Goal: Task Accomplishment & Management: Use online tool/utility

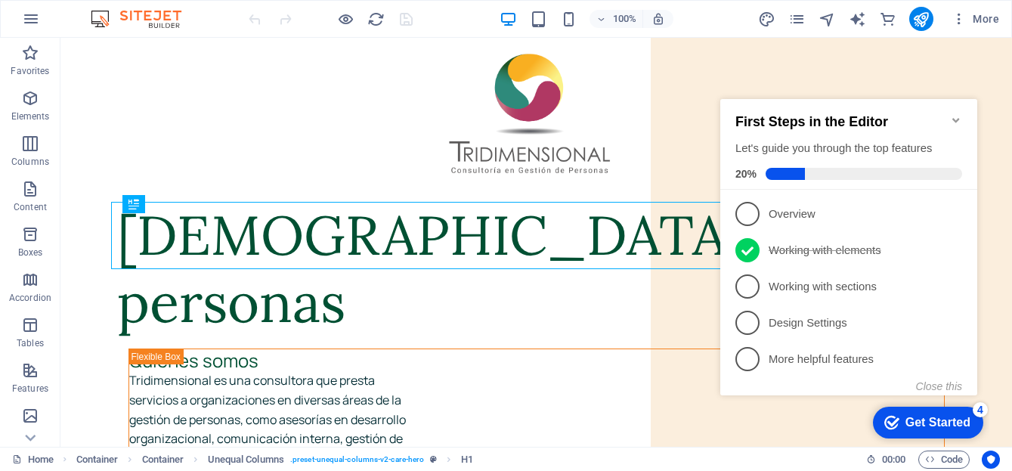
click at [951, 114] on icon "Minimize checklist" at bounding box center [956, 120] width 12 height 12
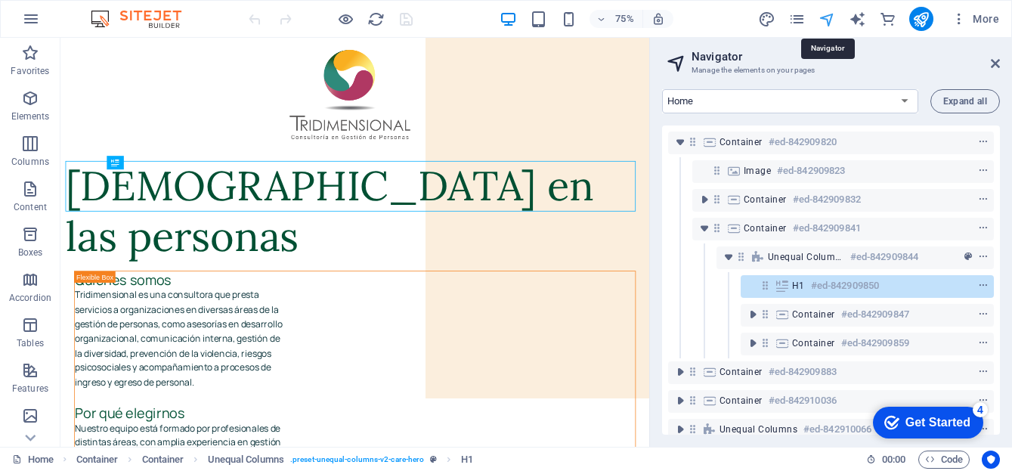
click at [995, 62] on icon at bounding box center [995, 63] width 9 height 12
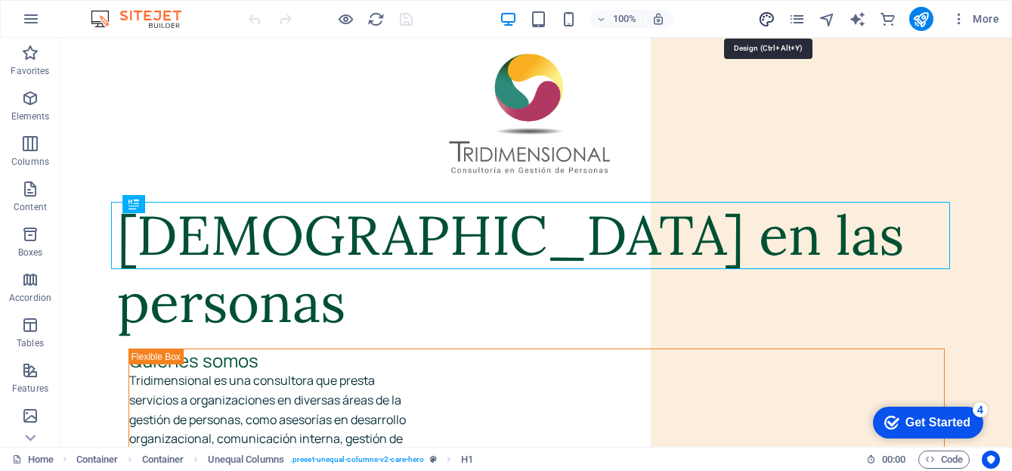
click at [768, 19] on icon "design" at bounding box center [766, 19] width 17 height 17
select select "px"
select select "400"
select select "px"
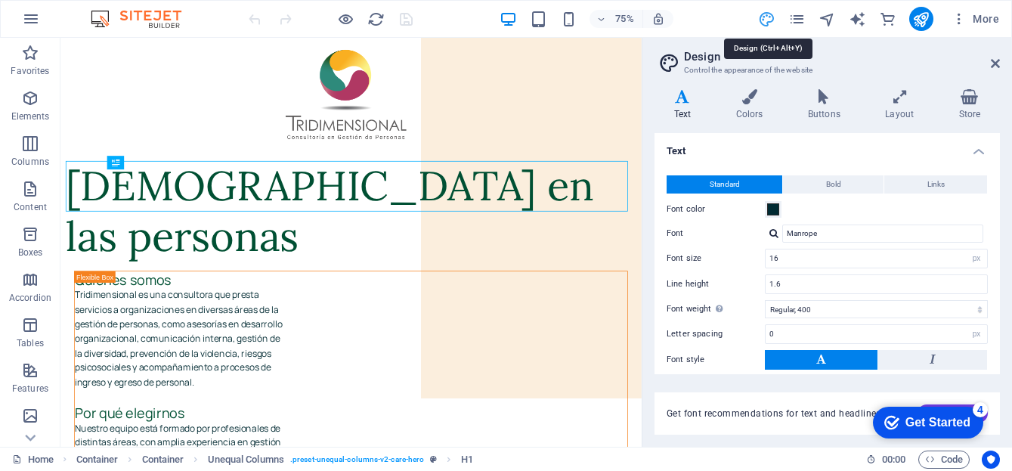
click at [762, 23] on icon "design" at bounding box center [766, 19] width 17 height 17
click at [997, 59] on icon at bounding box center [995, 63] width 9 height 12
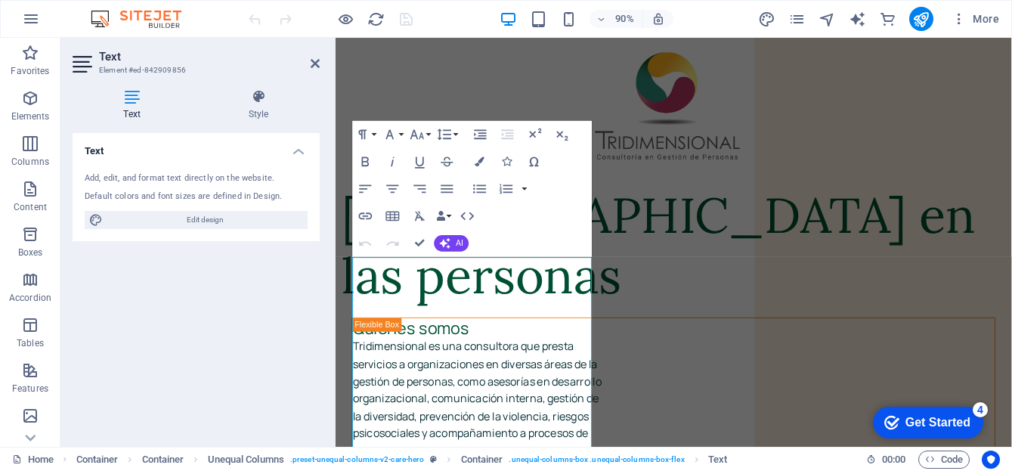
click at [217, 357] on div "Text Add, edit, and format text directly on the website. Default colors and fon…" at bounding box center [196, 283] width 247 height 301
click at [311, 63] on icon at bounding box center [315, 63] width 9 height 12
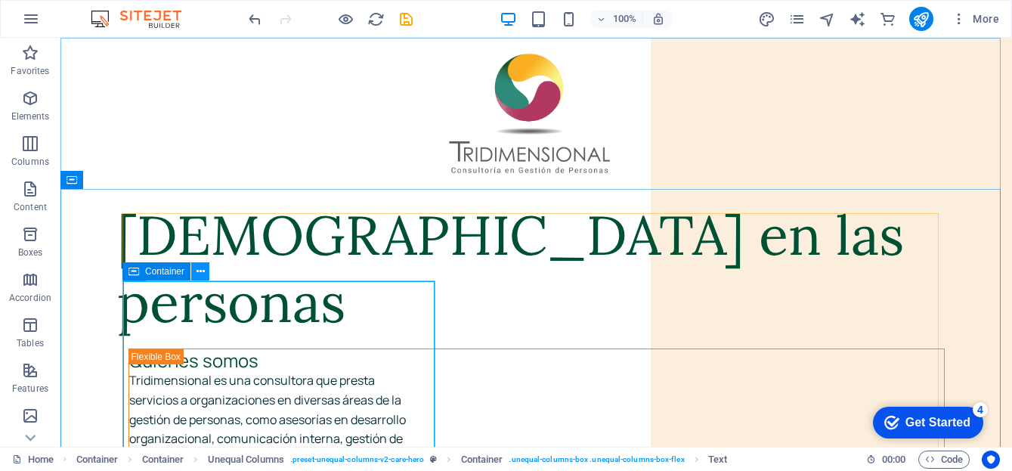
click at [197, 271] on icon at bounding box center [200, 272] width 8 height 16
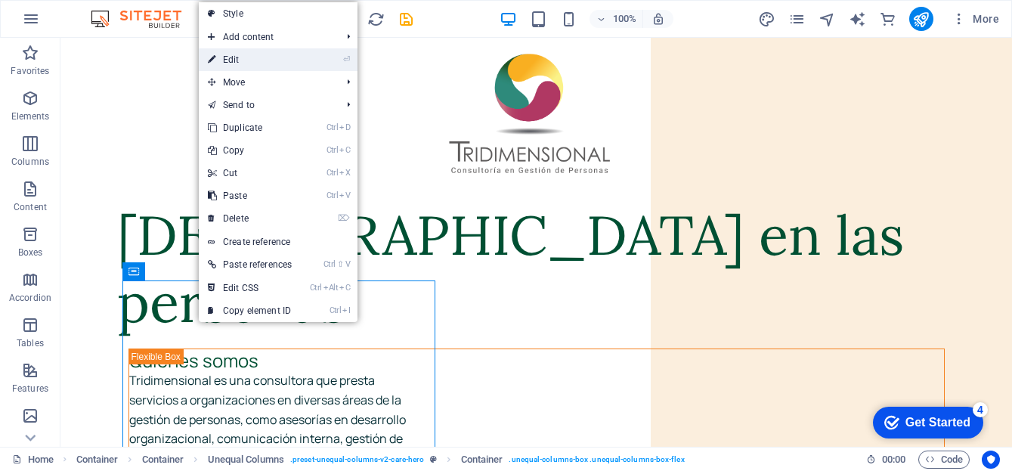
click at [289, 64] on link "⏎ Edit" at bounding box center [250, 59] width 102 height 23
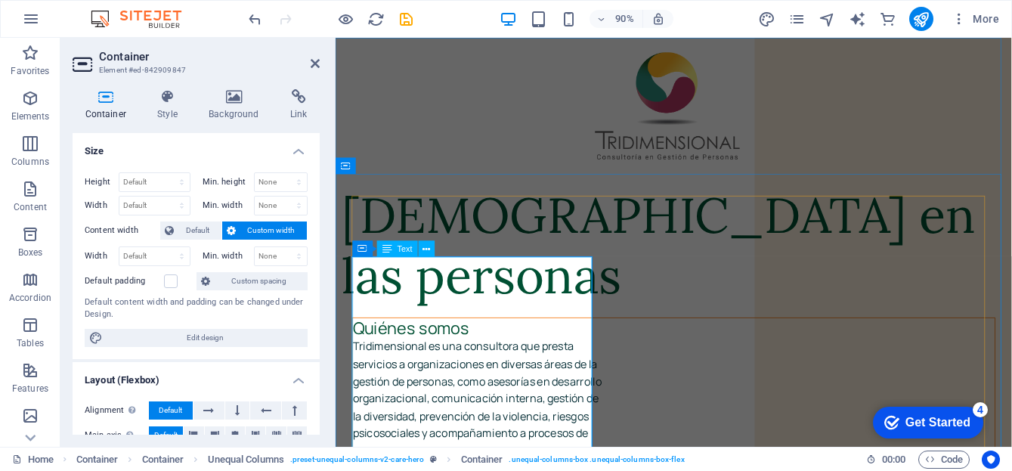
click at [407, 247] on span "Text" at bounding box center [404, 249] width 15 height 8
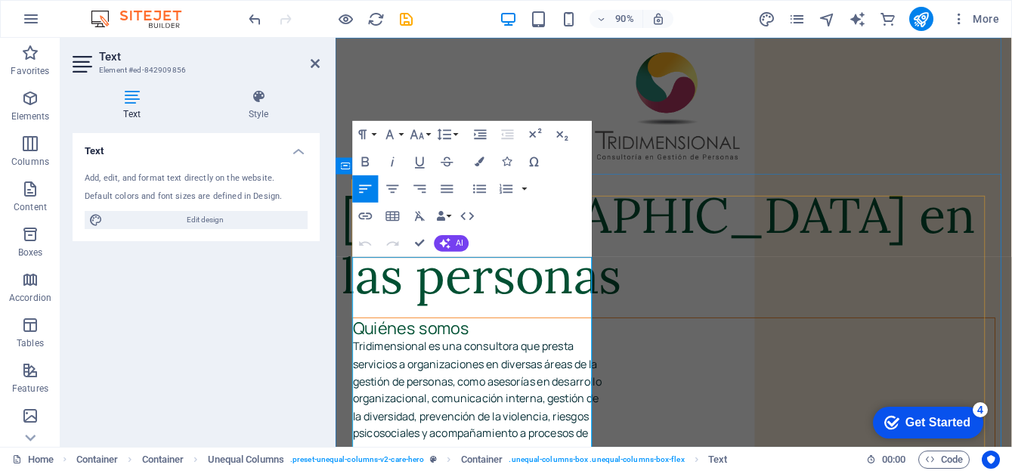
click at [416, 371] on p "Tridimensional es una consultora que presta" at bounding box center [710, 381] width 713 height 20
click at [475, 410] on p "gestión de personas, como asesorías en desarrollo" at bounding box center [710, 420] width 713 height 20
click at [468, 410] on p "gestión de personas, como asesorías en desarrollo" at bounding box center [710, 420] width 713 height 20
click at [561, 371] on p "Tridimensional es una consultora que presta" at bounding box center [710, 381] width 713 height 20
click at [522, 410] on p "gestión de personas , como asesorías en desarrollo" at bounding box center [710, 420] width 713 height 20
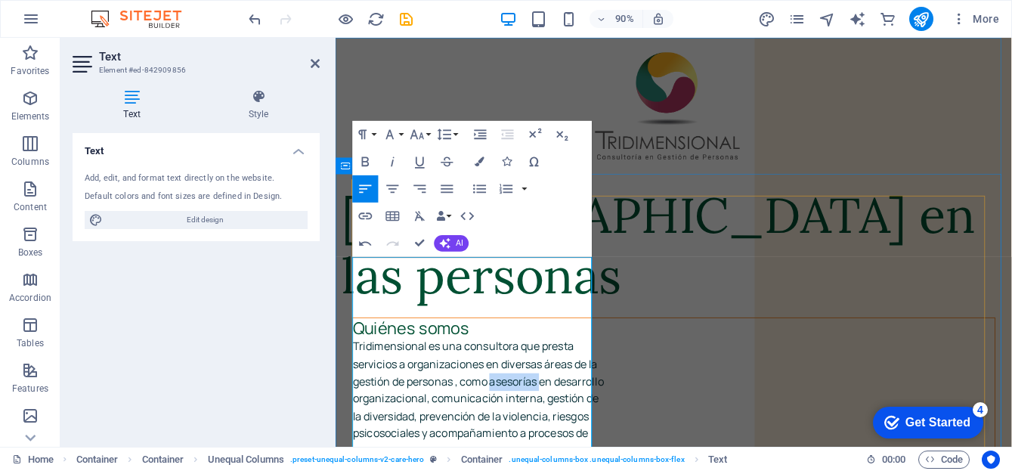
click at [522, 410] on p "gestión de personas , como asesorías en desarrollo" at bounding box center [710, 420] width 713 height 20
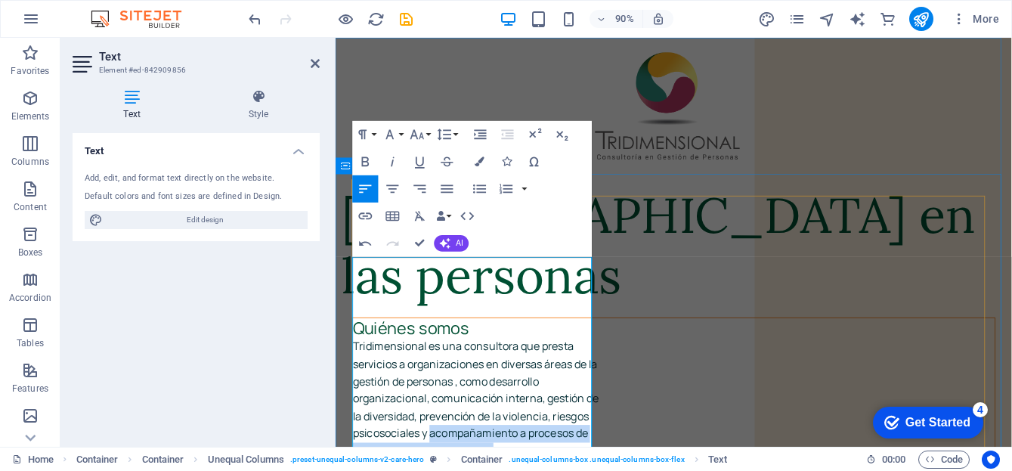
drag, startPoint x: 441, startPoint y: 447, endPoint x: 513, endPoint y: 460, distance: 73.7
click at [407, 391] on p "servicios a organizaciones en diversas áreas de la" at bounding box center [710, 401] width 713 height 20
click at [543, 429] on p "organizacional, comunicación interna, gestión de" at bounding box center [710, 439] width 713 height 20
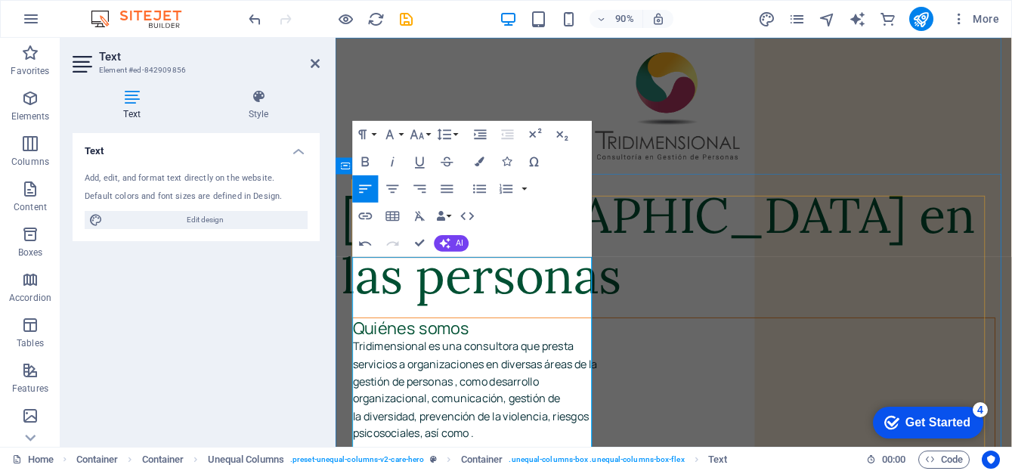
click at [537, 429] on p "organizacional, comunicación, gestión de" at bounding box center [710, 439] width 713 height 20
click at [499, 429] on p "organizacional, comunicación, diversidad, prevención de la violencia, riesgos" at bounding box center [710, 439] width 713 height 20
click at [433, 449] on p "psicosociales, así como ." at bounding box center [710, 459] width 713 height 20
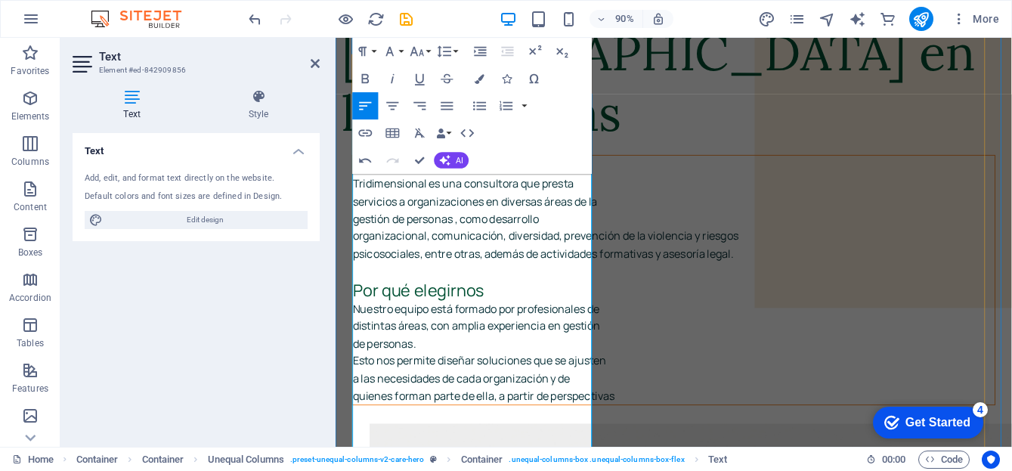
scroll to position [200, 0]
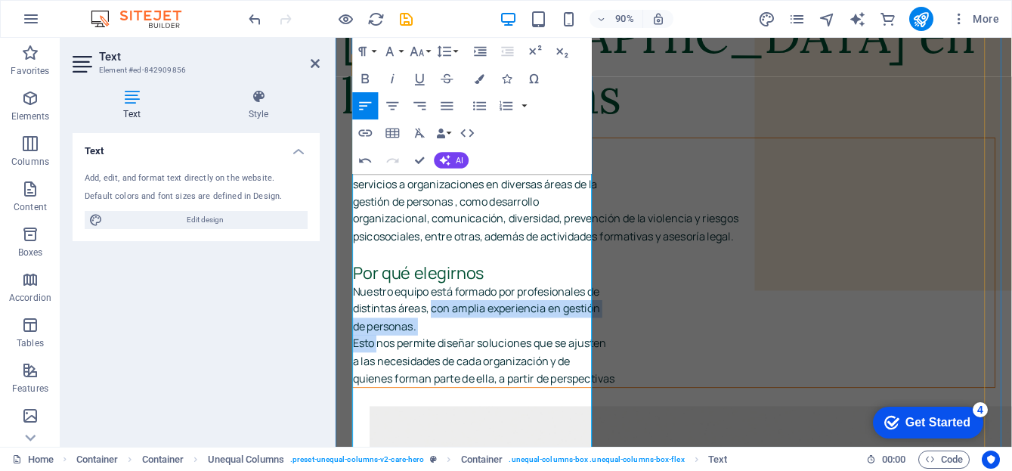
drag, startPoint x: 441, startPoint y: 345, endPoint x: 384, endPoint y: 403, distance: 81.2
click at [384, 403] on div "Quiénes somos Tridimensional es una consultora que presta servicios a organizac…" at bounding box center [710, 287] width 713 height 277
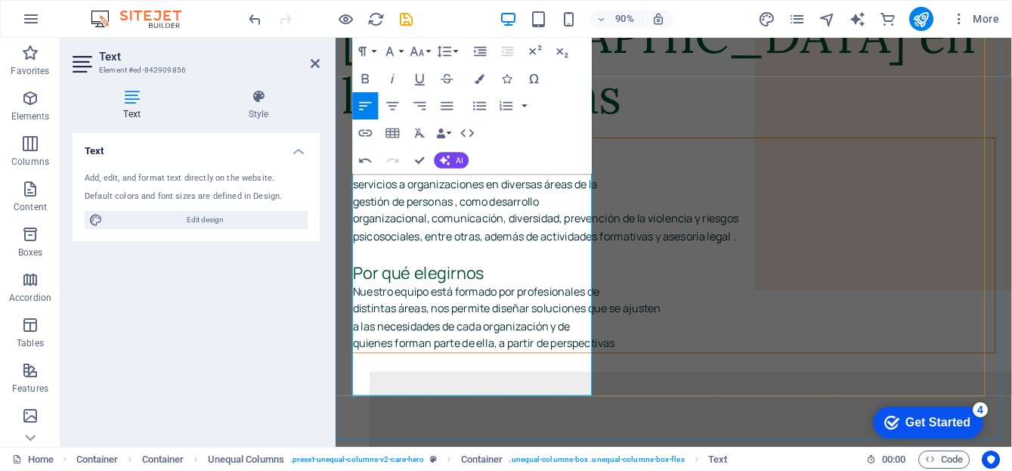
click at [546, 249] on p "psicosociales, entre otras, además de actividades formativas y asesoría legal ." at bounding box center [710, 259] width 713 height 20
click at [499, 254] on p "psicosociales, entre otras, además de actividades formativas y asesoría legal ." at bounding box center [710, 259] width 713 height 20
click at [442, 229] on p "organizacional, comunicación, diversidad, prevención de la violencia y riesgos" at bounding box center [710, 239] width 713 height 20
click at [444, 348] on p "distintas áreas, nos permite diseñar soluciones que se ajusten" at bounding box center [710, 339] width 713 height 20
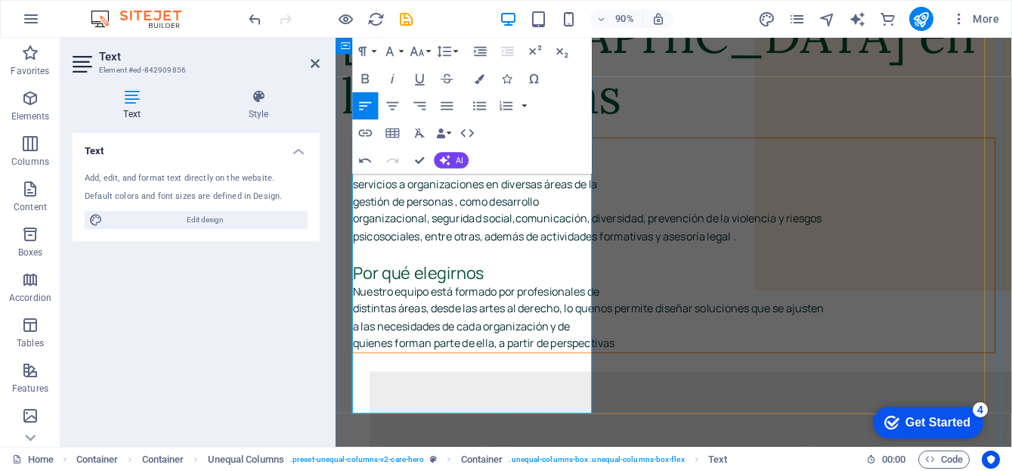
click at [472, 387] on p "quienes forman parte de ella, a partir de perspectivas" at bounding box center [710, 377] width 713 height 20
click at [516, 387] on p "quienes forman parte de ella, a partir de perspectivas" at bounding box center [710, 377] width 713 height 20
click at [515, 387] on p "quienes forman parte de ella,de manera innovadora." at bounding box center [710, 377] width 713 height 20
click at [455, 387] on p "quienes forman parte de ella de manera innovadora." at bounding box center [710, 377] width 713 height 20
click at [241, 365] on div "Text Add, edit, and format text directly on the website. Default colors and fon…" at bounding box center [196, 283] width 247 height 301
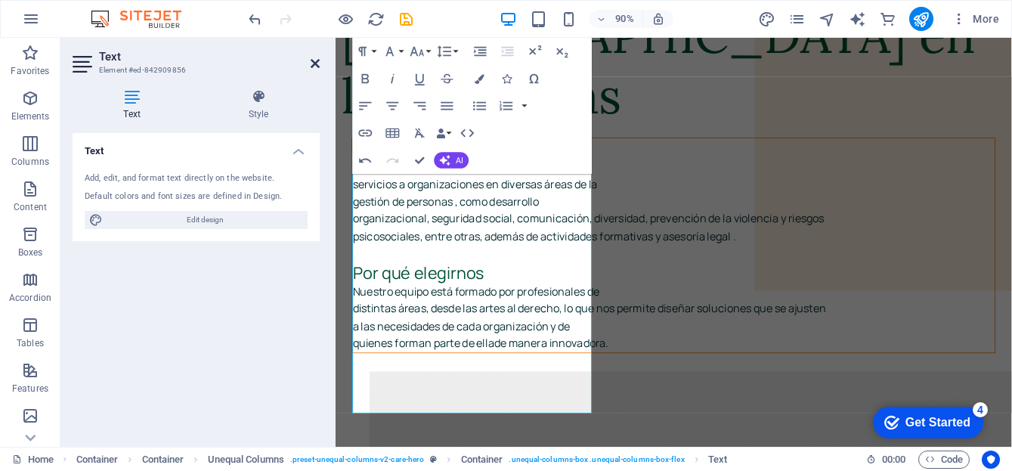
click at [315, 61] on icon at bounding box center [315, 63] width 9 height 12
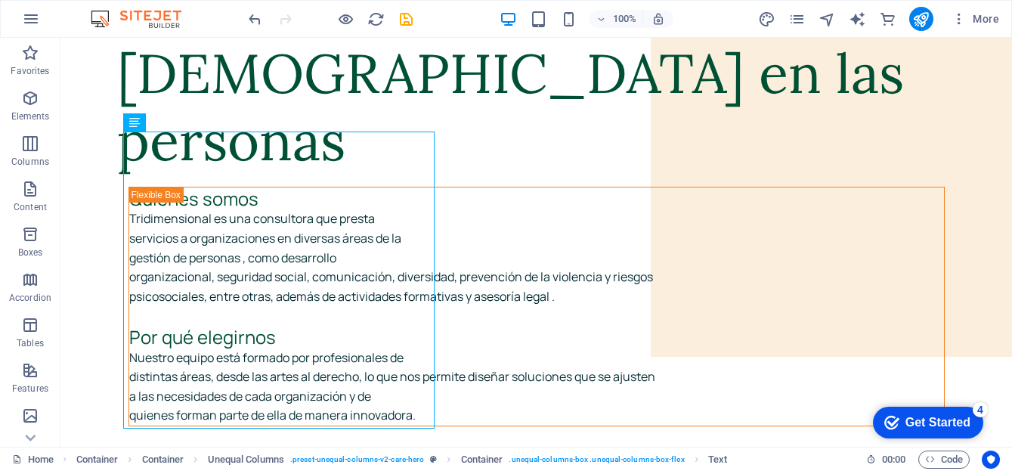
scroll to position [140, 0]
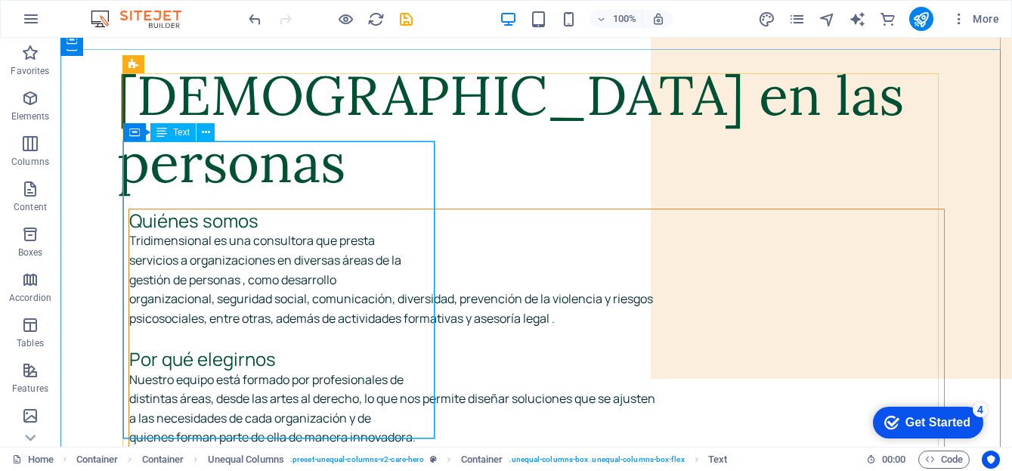
click at [193, 330] on div "Quiénes somos Tridimensional es una consultora que presta servicios a organizac…" at bounding box center [536, 328] width 815 height 238
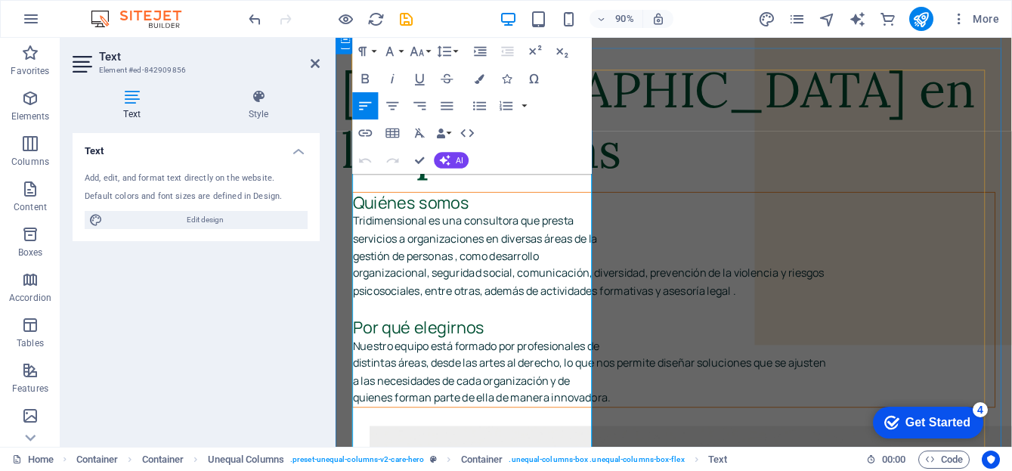
click at [444, 350] on h3 "Por qué elegirnos" at bounding box center [710, 359] width 713 height 23
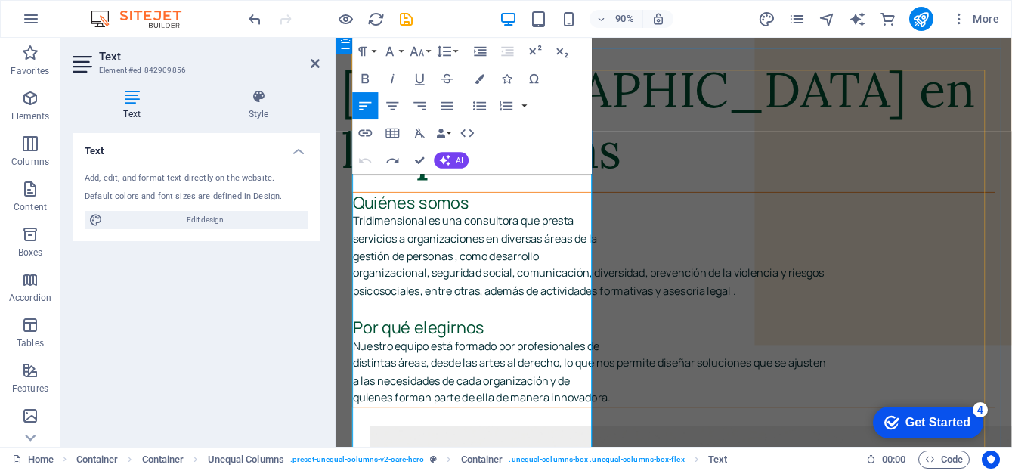
click at [497, 401] on p "distintas áreas, desde las artes al derecho, lo que nos permite diseñar solucio…" at bounding box center [710, 399] width 713 height 20
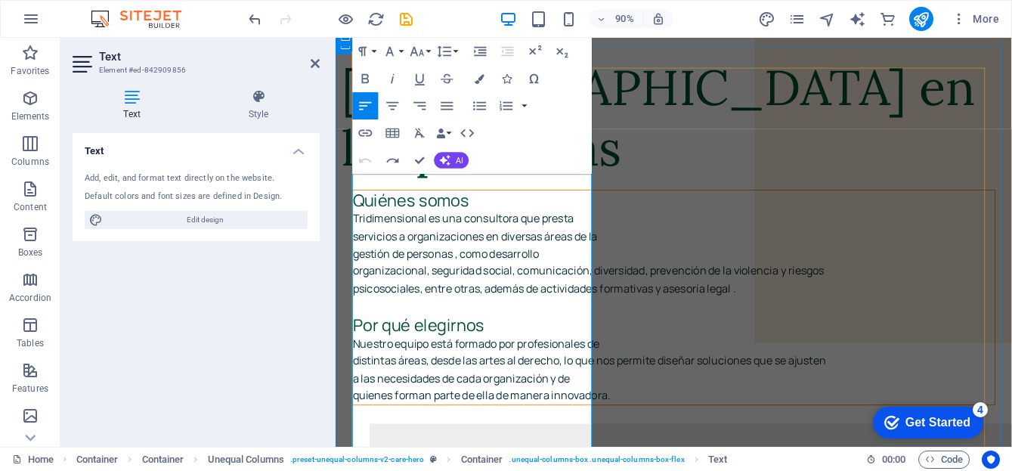
scroll to position [162, 0]
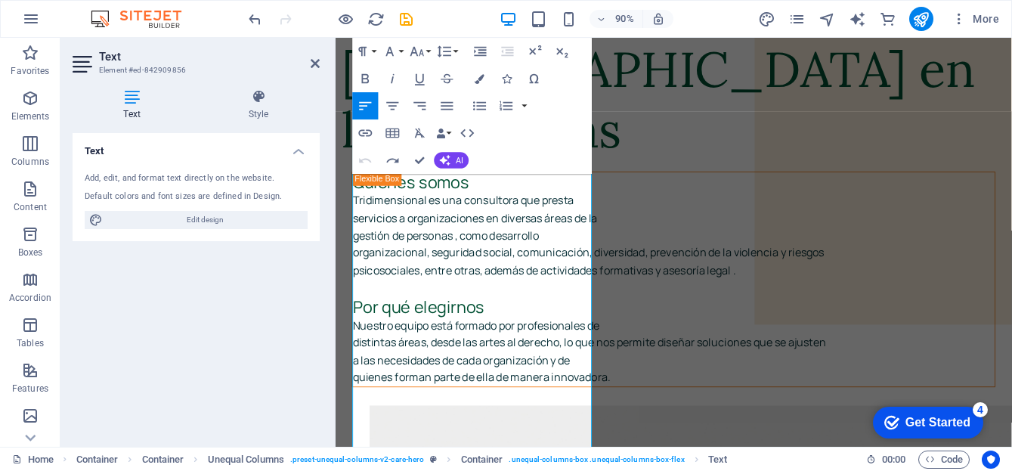
click at [147, 321] on div "Text Add, edit, and format text directly on the website. Default colors and fon…" at bounding box center [196, 283] width 247 height 301
click at [314, 62] on icon at bounding box center [315, 63] width 9 height 12
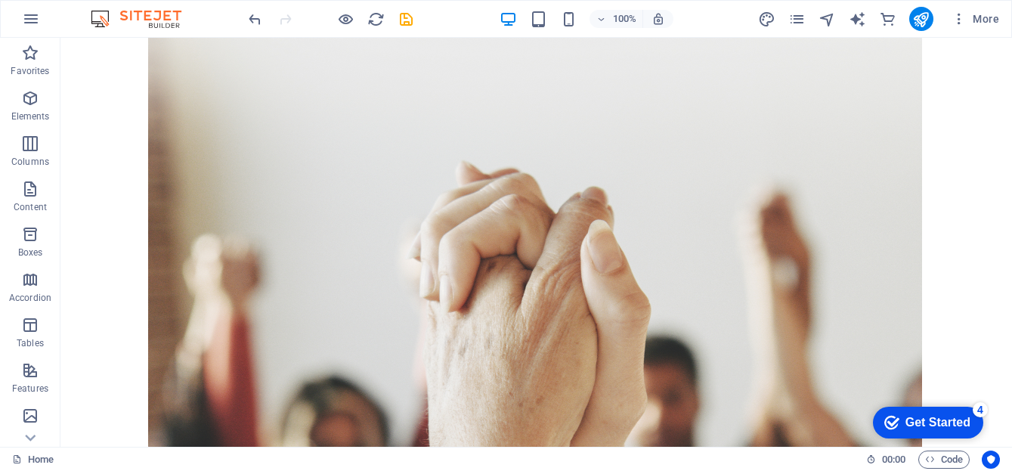
scroll to position [827, 0]
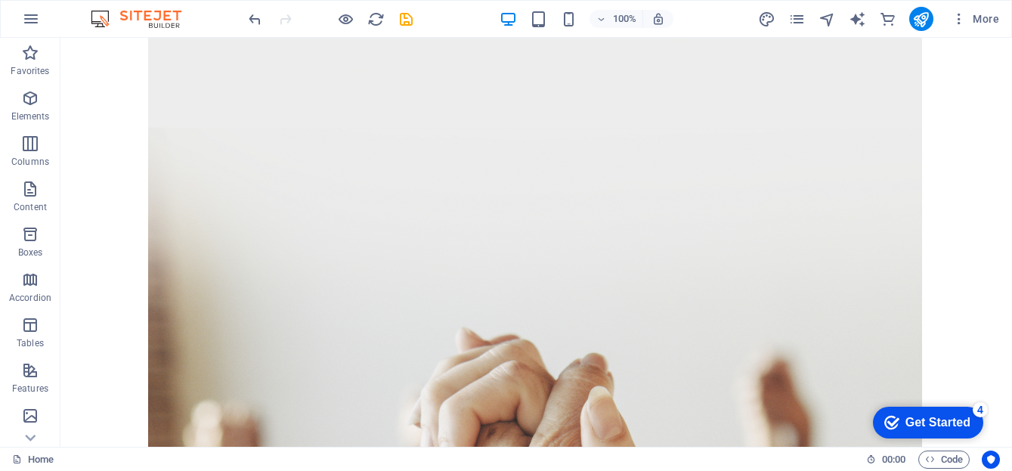
scroll to position [629, 0]
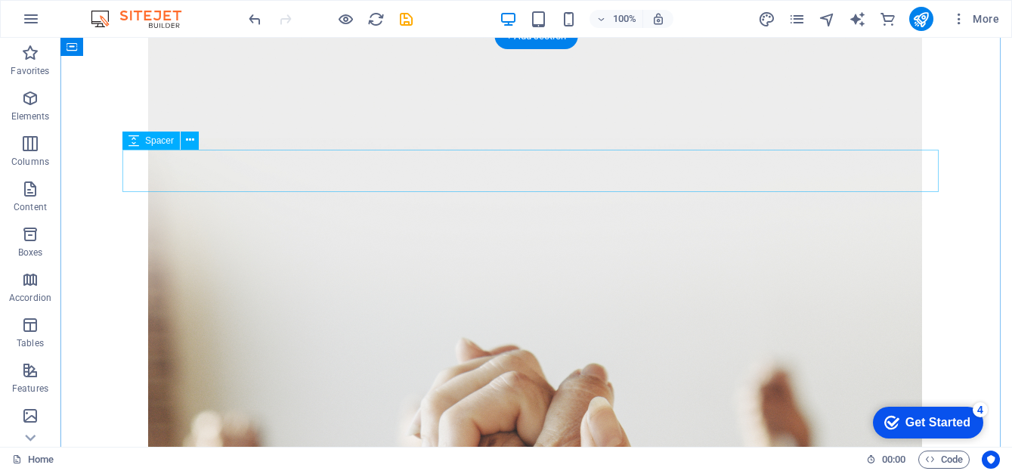
click at [187, 141] on icon at bounding box center [190, 140] width 8 height 16
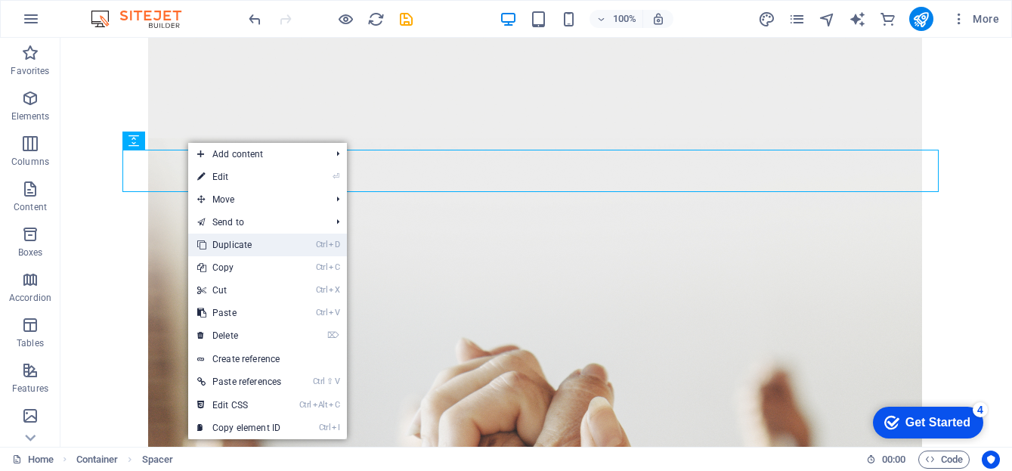
click at [233, 246] on link "Ctrl D Duplicate" at bounding box center [239, 244] width 102 height 23
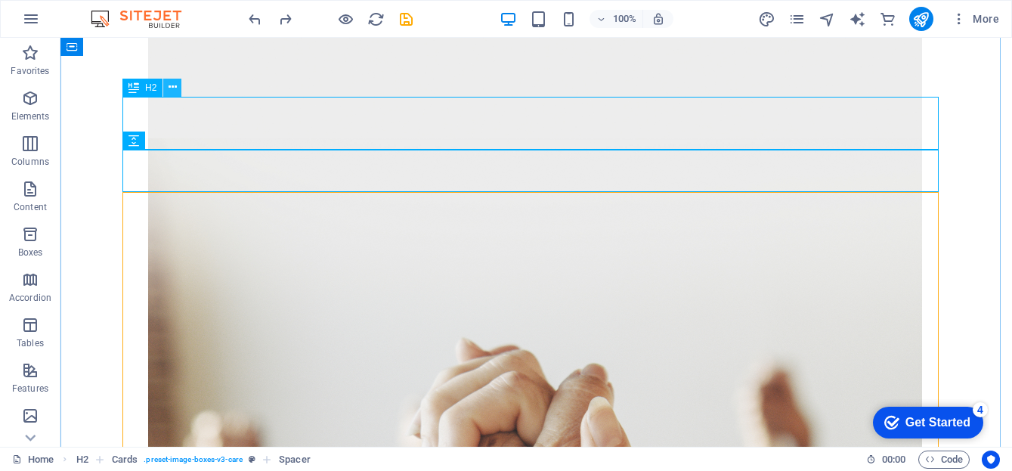
click at [171, 87] on icon at bounding box center [173, 87] width 8 height 16
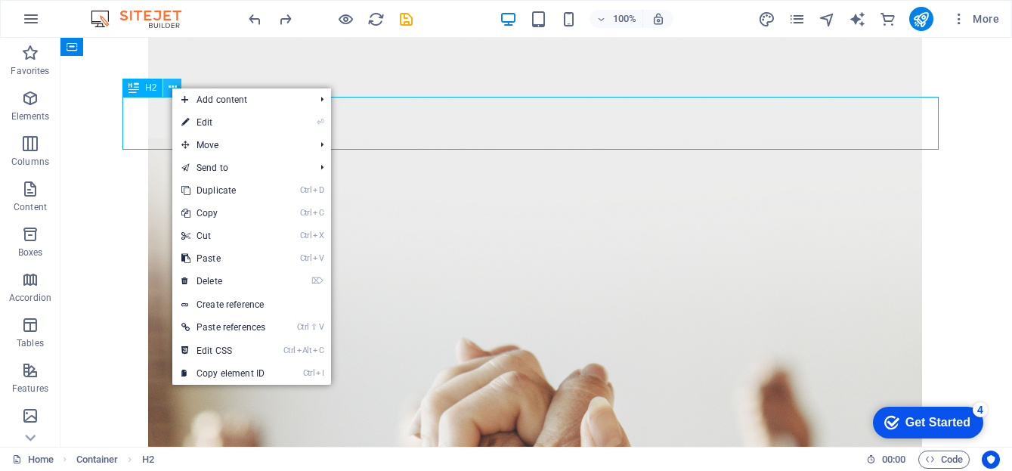
click at [171, 87] on icon at bounding box center [173, 87] width 8 height 16
click at [210, 190] on link "Ctrl D Duplicate" at bounding box center [223, 190] width 102 height 23
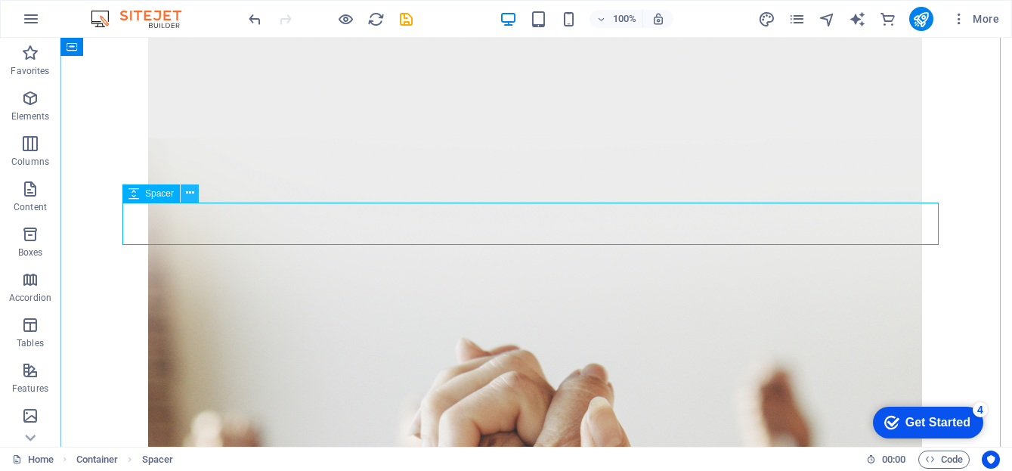
click at [187, 196] on icon at bounding box center [190, 193] width 8 height 16
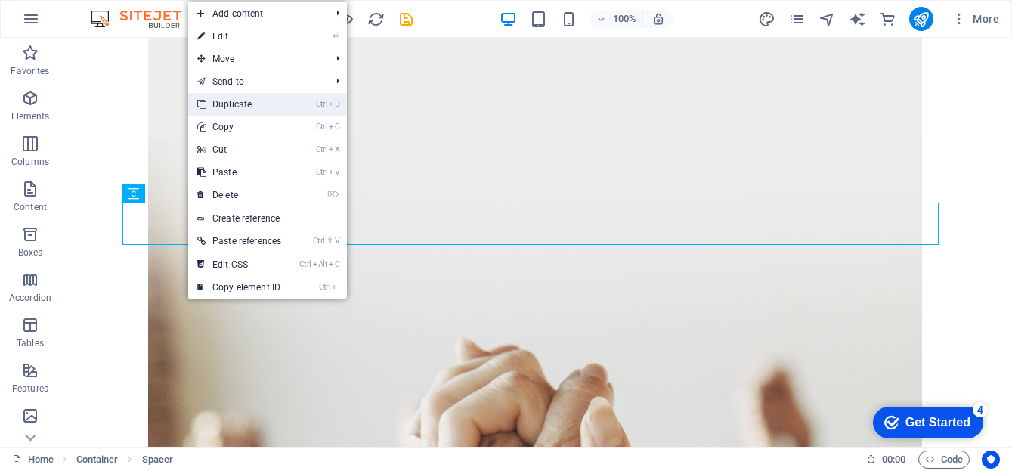
click at [227, 107] on link "Ctrl D Duplicate" at bounding box center [239, 104] width 102 height 23
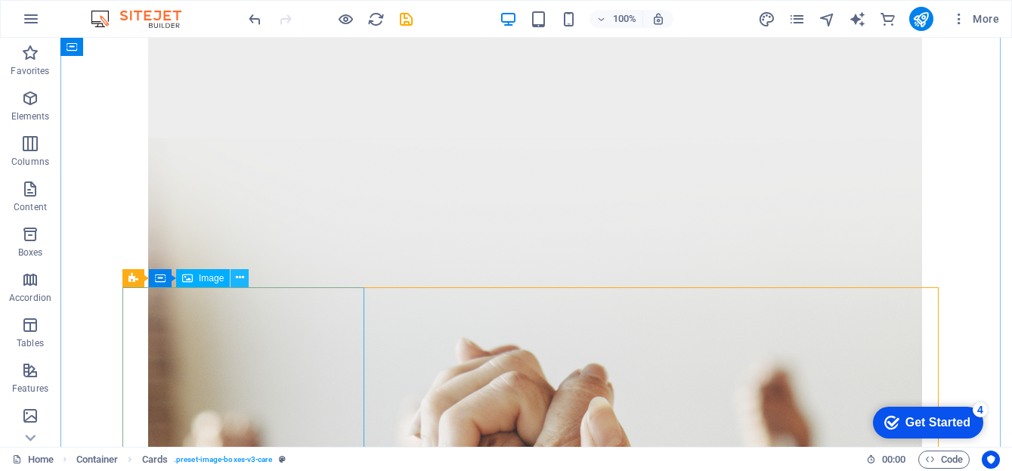
click at [237, 278] on icon at bounding box center [240, 278] width 8 height 16
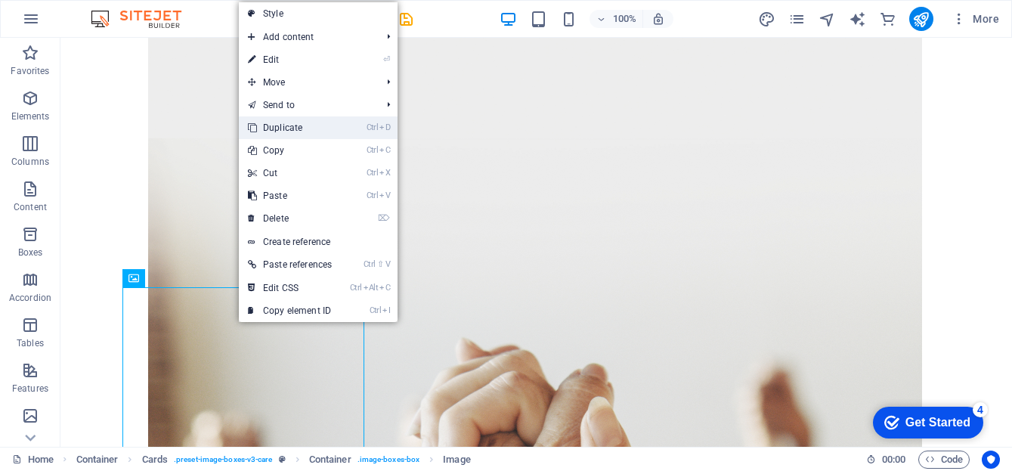
click at [293, 134] on link "Ctrl D Duplicate" at bounding box center [290, 127] width 102 height 23
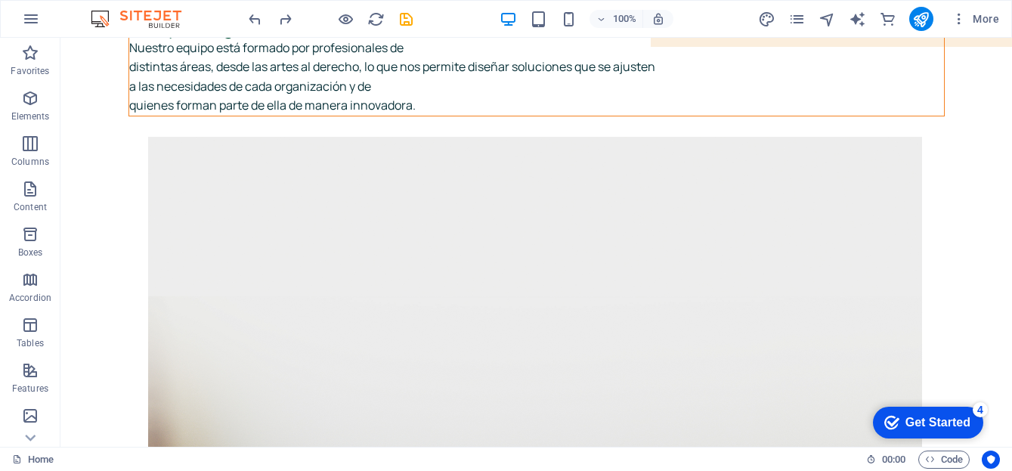
scroll to position [441, 0]
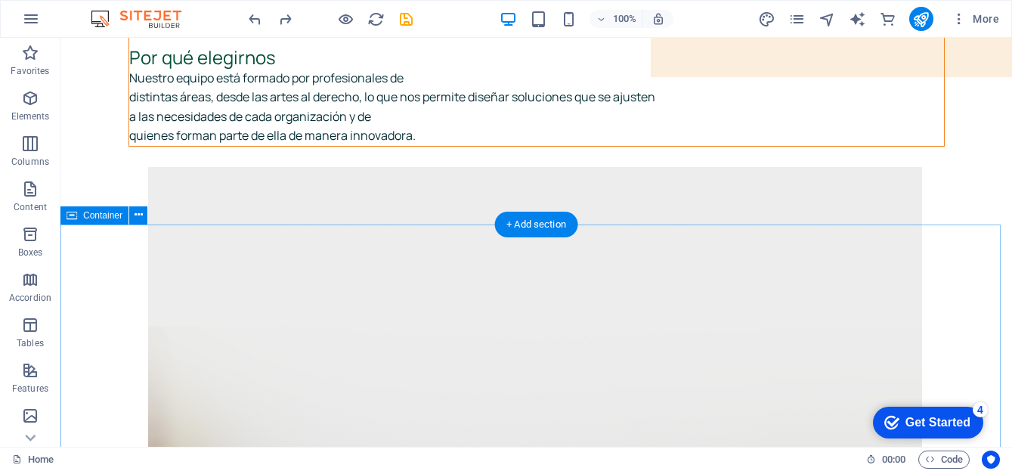
click at [138, 215] on icon at bounding box center [138, 215] width 8 height 16
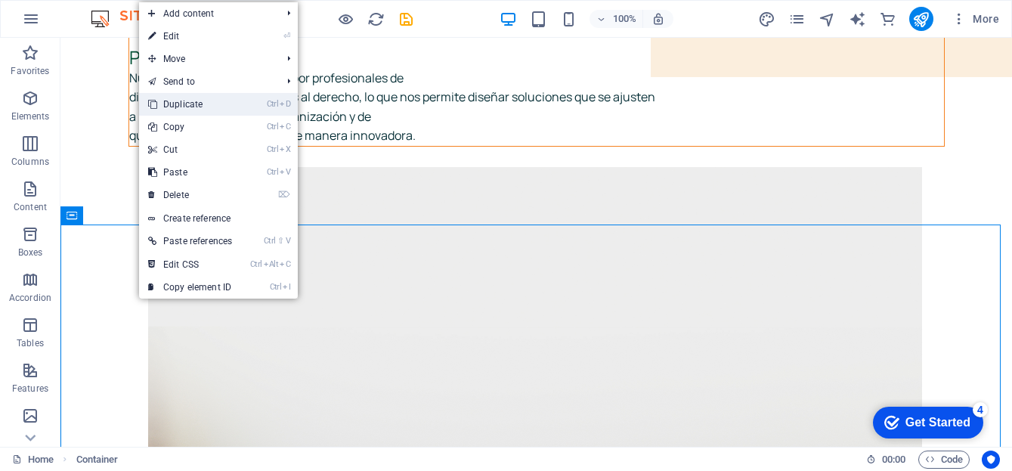
click at [199, 106] on link "Ctrl D Duplicate" at bounding box center [190, 104] width 102 height 23
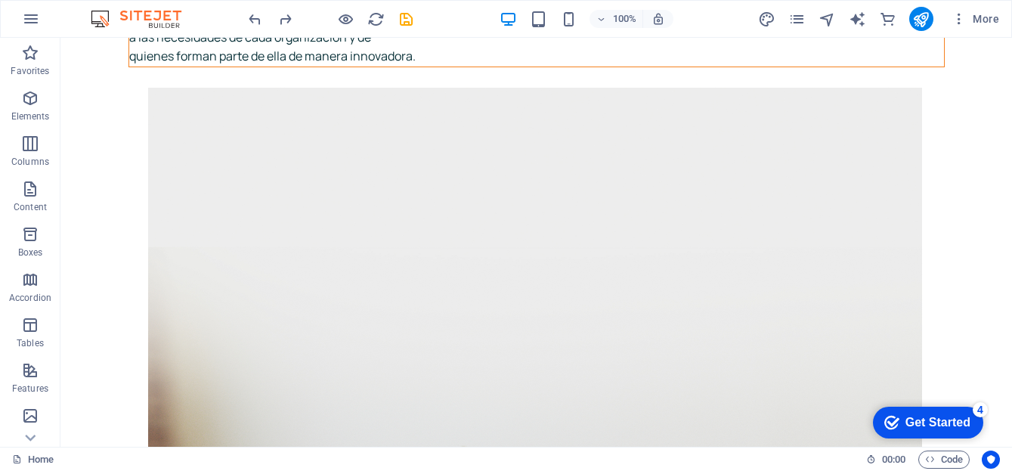
scroll to position [503, 0]
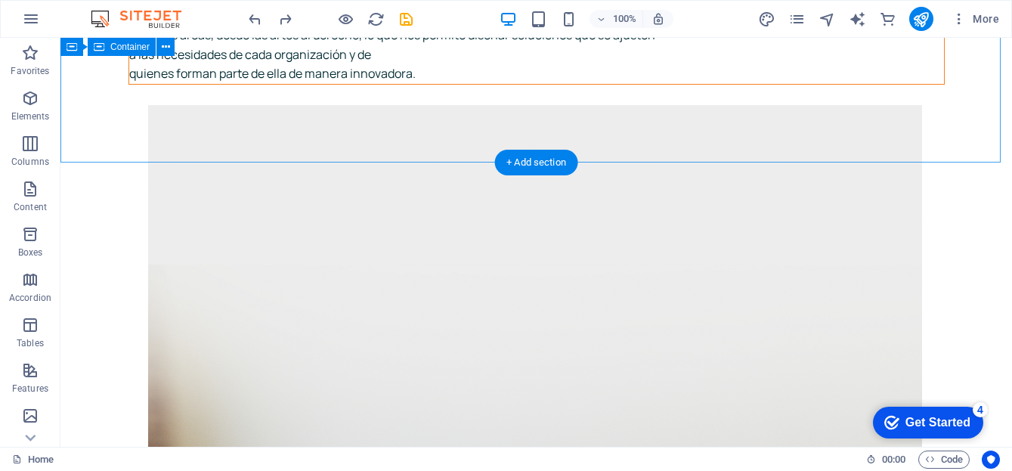
drag, startPoint x: 91, startPoint y: 318, endPoint x: 234, endPoint y: 138, distance: 229.6
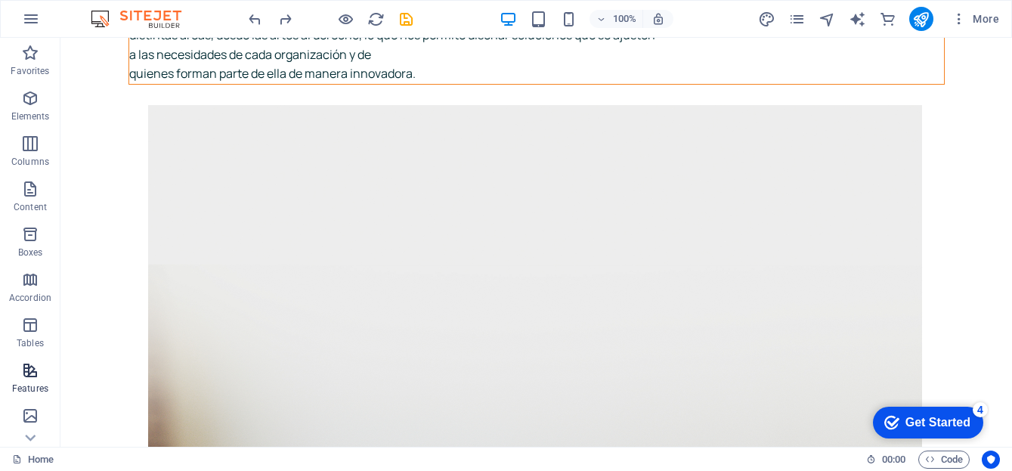
click at [25, 379] on icon "button" at bounding box center [30, 370] width 18 height 18
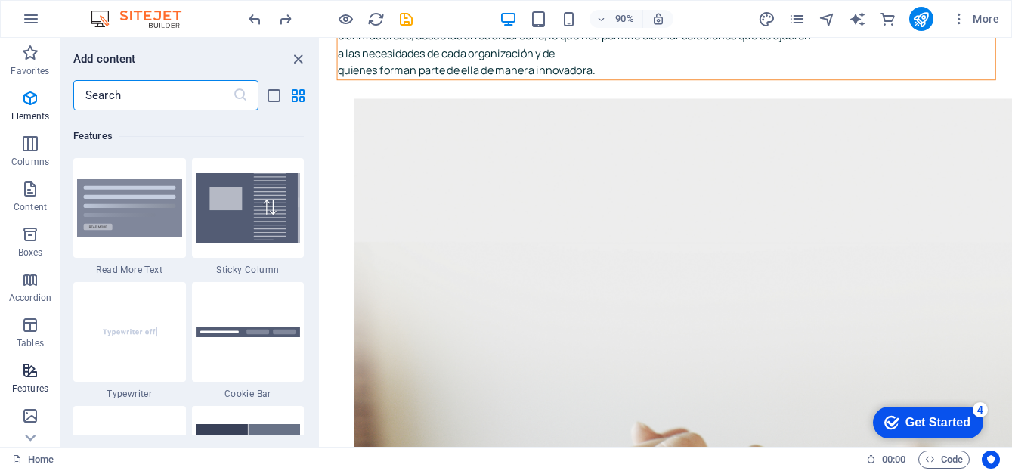
scroll to position [5890, 0]
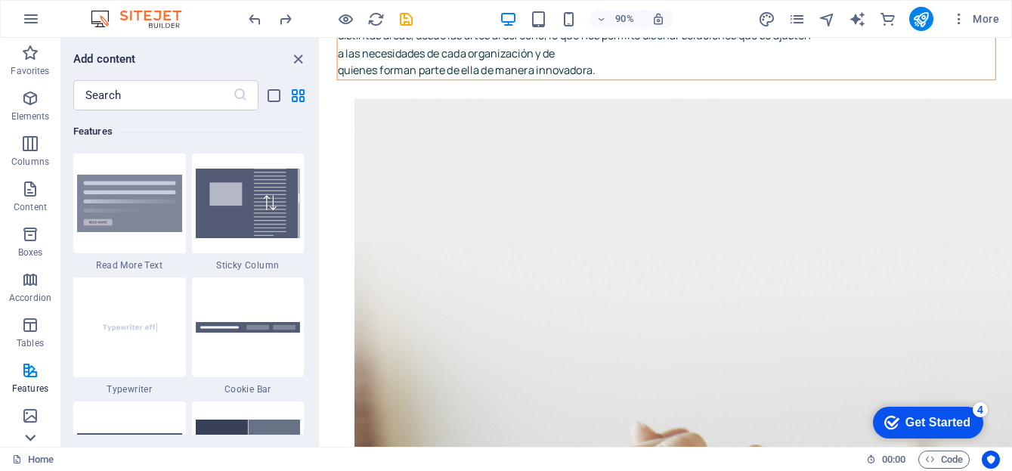
click at [32, 437] on icon at bounding box center [30, 437] width 11 height 7
click at [32, 43] on icon at bounding box center [30, 46] width 21 height 21
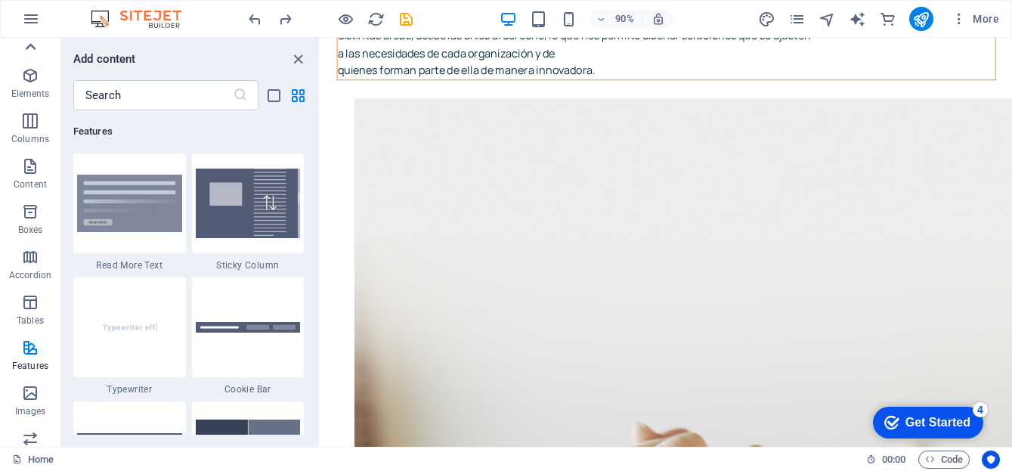
click at [32, 43] on icon at bounding box center [30, 46] width 21 height 21
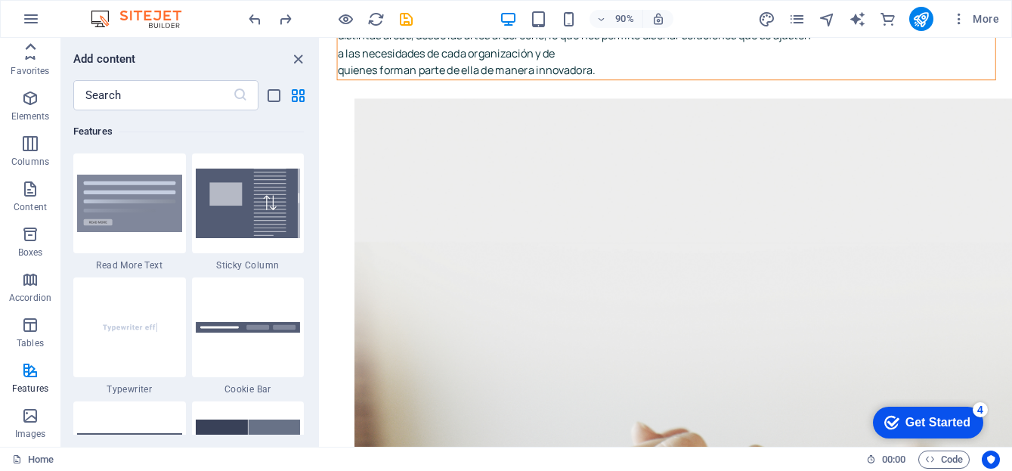
click at [32, 43] on div "Favorites Elements Columns Content Boxes Accordion Tables Features Images Slide…" at bounding box center [30, 242] width 60 height 409
click at [32, 43] on button "Favorites" at bounding box center [30, 60] width 60 height 45
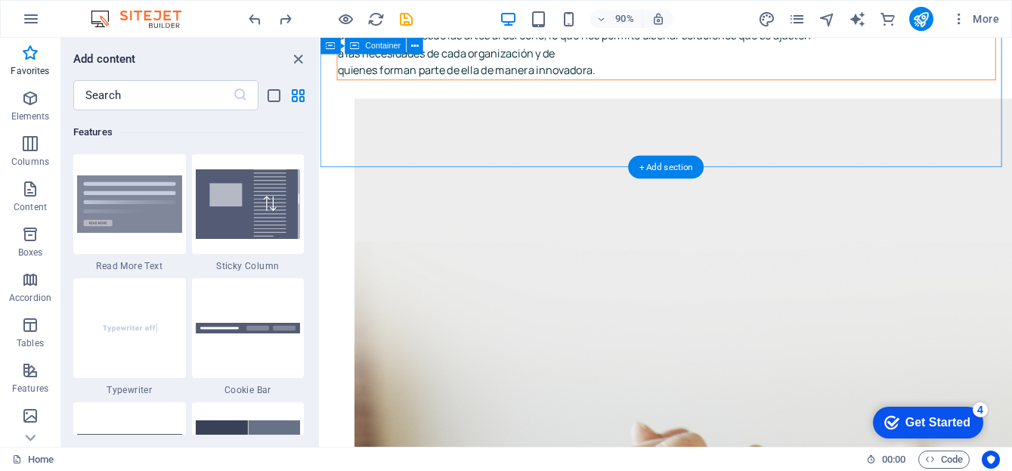
drag, startPoint x: 352, startPoint y: 81, endPoint x: 641, endPoint y: 129, distance: 292.7
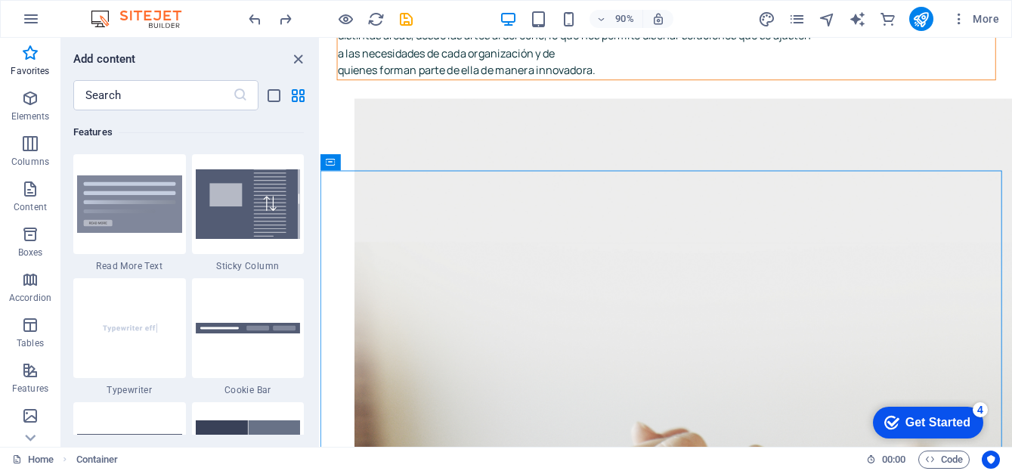
scroll to position [473, 0]
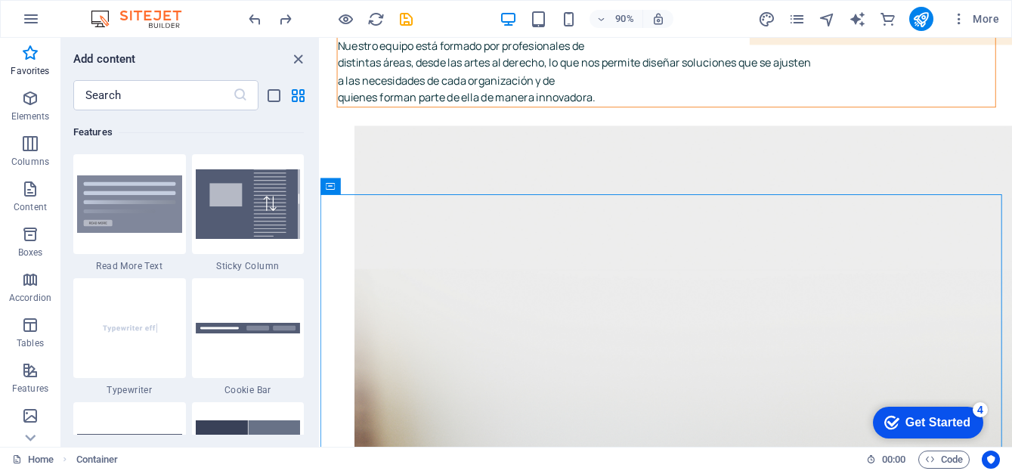
click at [1006, 38] on iframe at bounding box center [665, 242] width 691 height 409
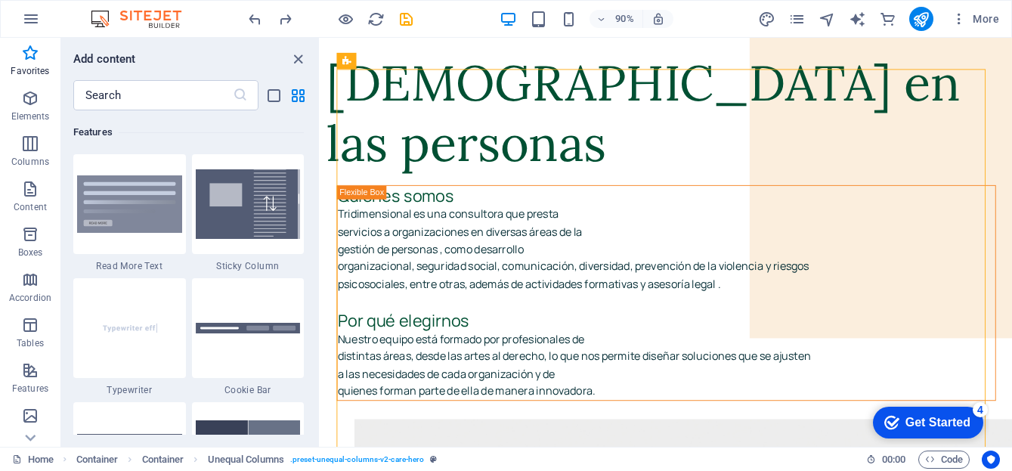
scroll to position [141, 0]
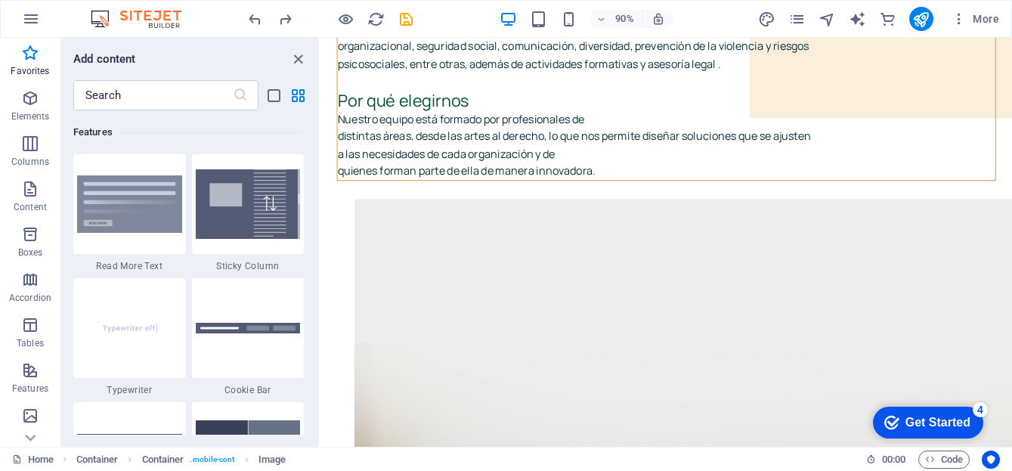
scroll to position [393, 0]
click at [685, 265] on div "+ Add section" at bounding box center [667, 266] width 76 height 23
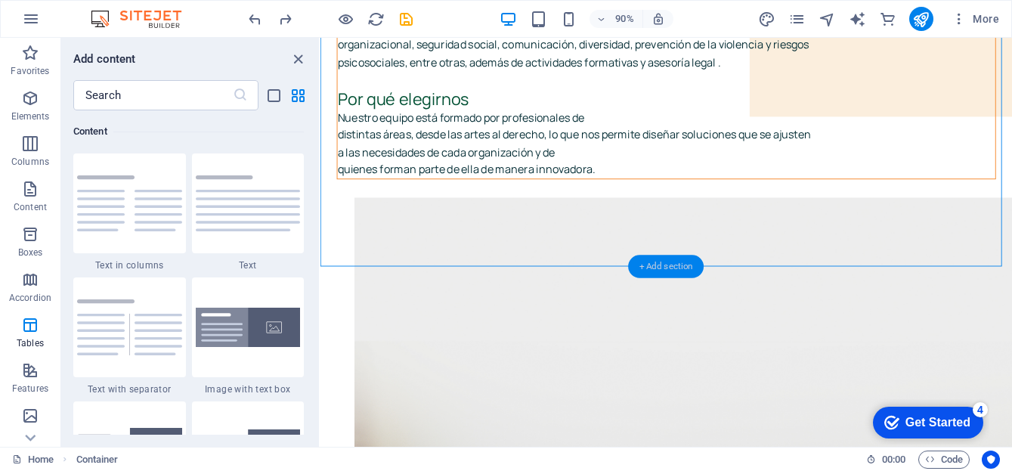
scroll to position [2644, 0]
click at [393, 260] on icon at bounding box center [391, 258] width 8 height 14
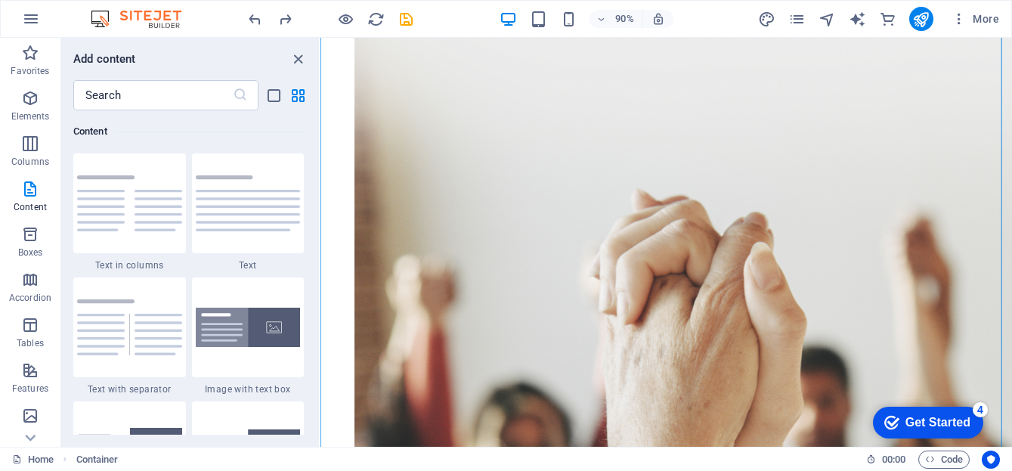
scroll to position [365, 0]
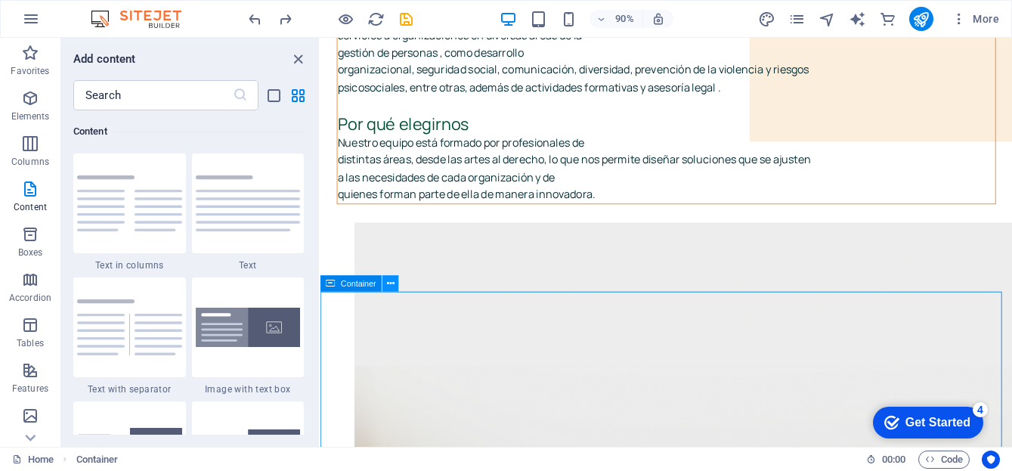
click at [392, 280] on icon at bounding box center [391, 284] width 8 height 14
click at [669, 294] on div "+ Add section" at bounding box center [667, 291] width 76 height 23
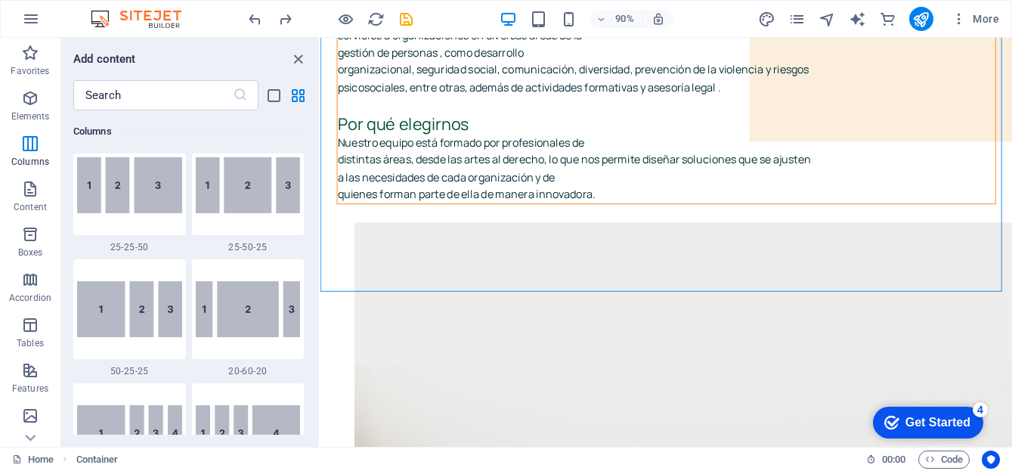
scroll to position [1226, 0]
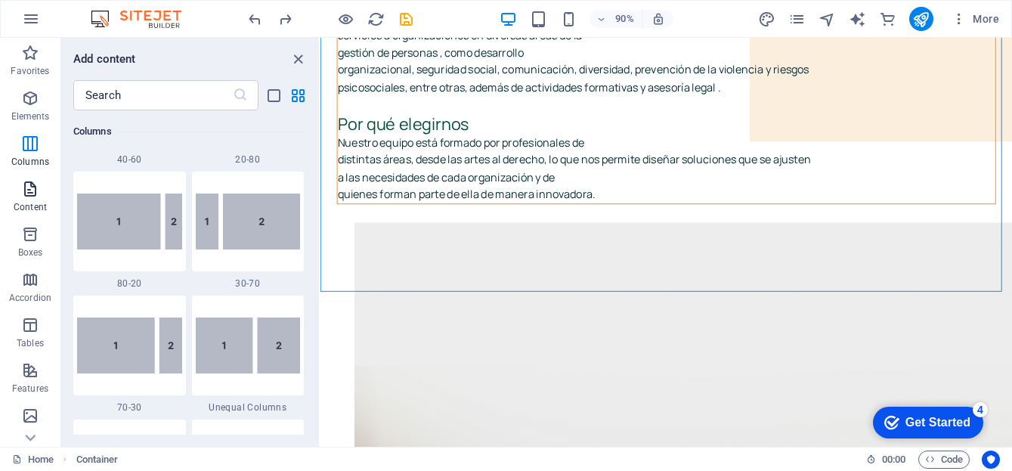
click at [28, 192] on icon "button" at bounding box center [30, 189] width 18 height 18
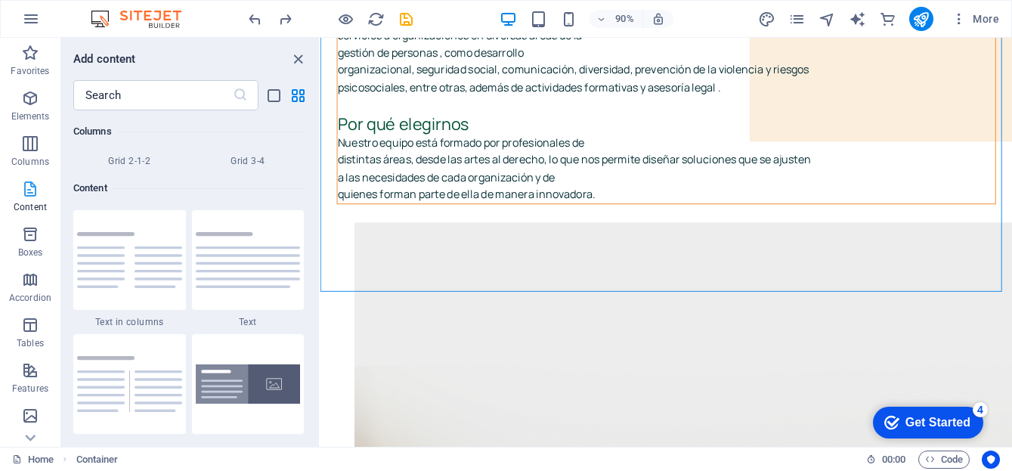
scroll to position [2644, 0]
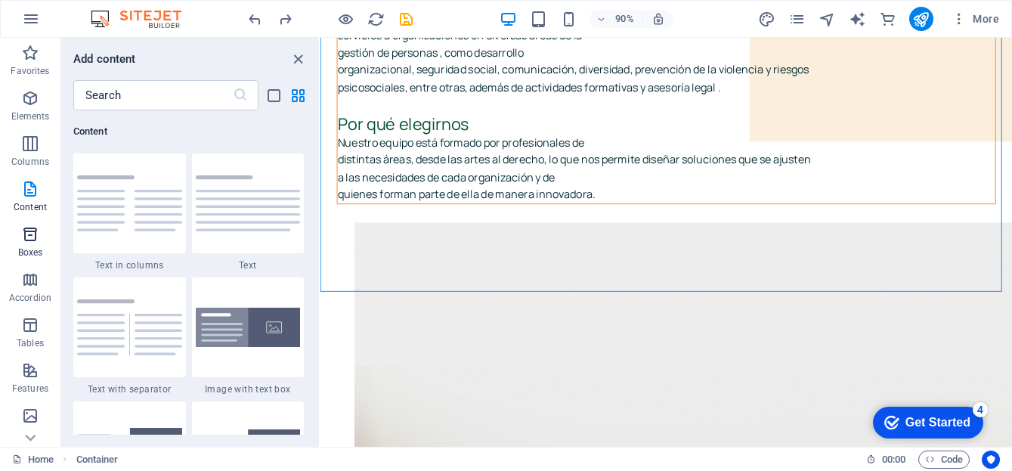
click at [27, 246] on p "Boxes" at bounding box center [30, 252] width 25 height 12
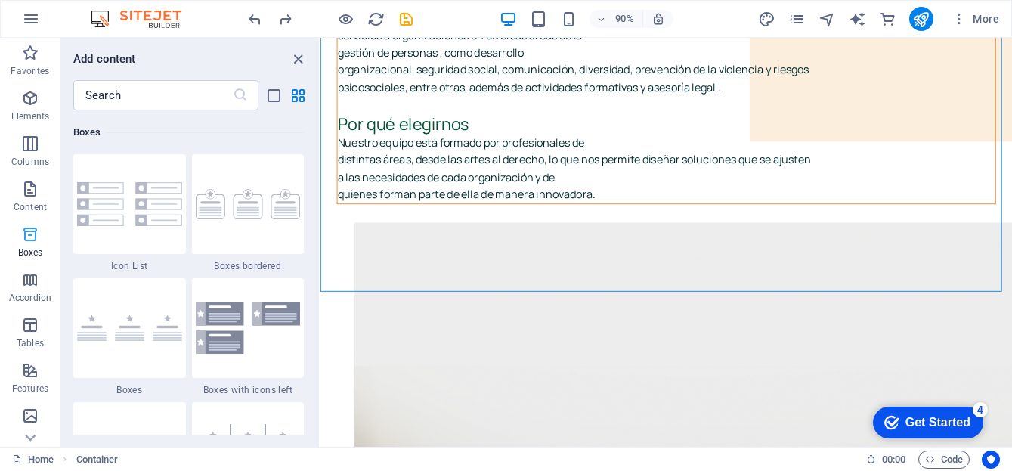
scroll to position [4168, 0]
click at [29, 283] on icon "button" at bounding box center [30, 280] width 18 height 18
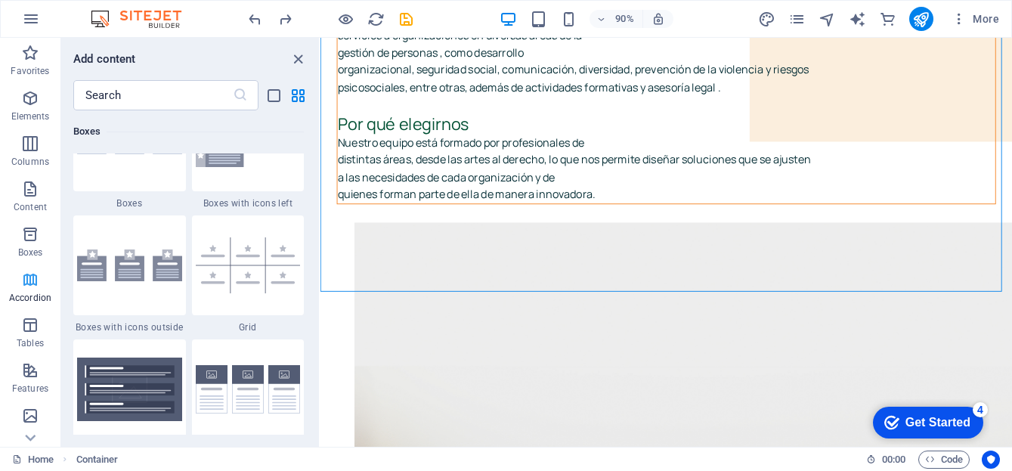
scroll to position [4825, 0]
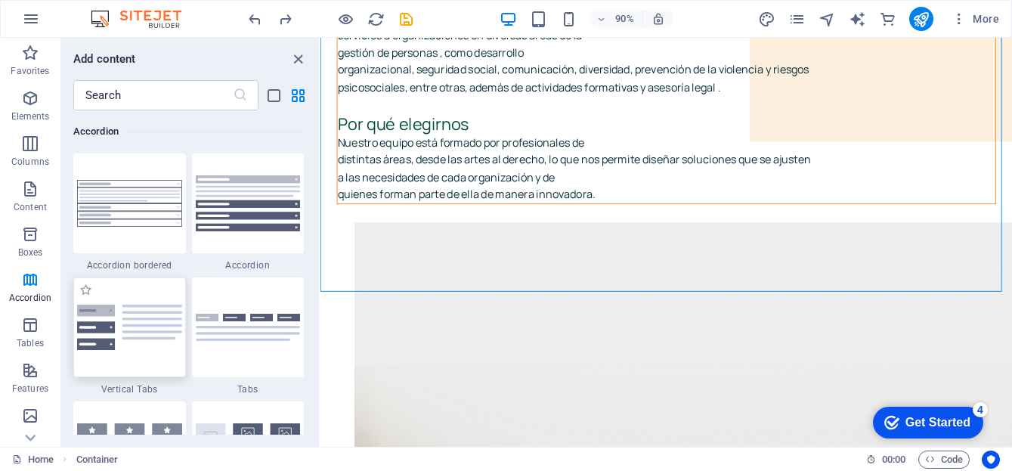
click at [144, 341] on img at bounding box center [129, 327] width 105 height 45
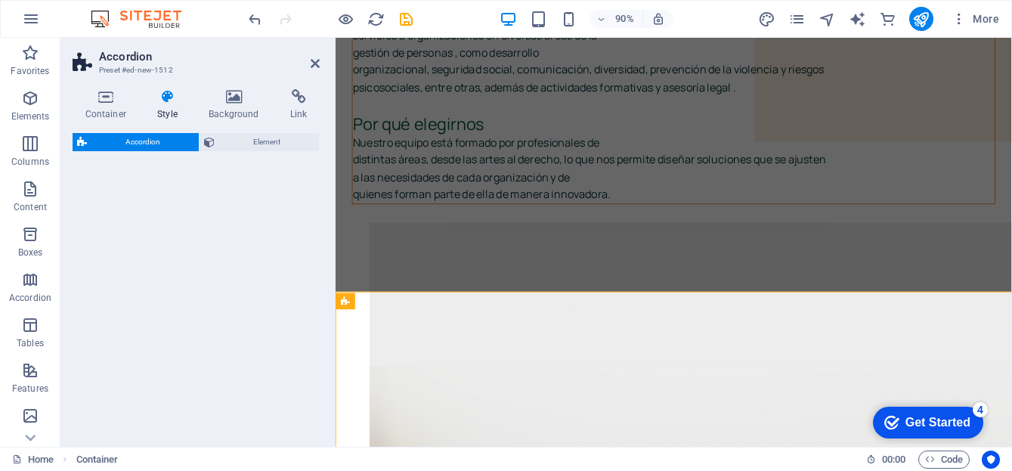
select select "rem"
select select "preset-accordion-v3-list-icon"
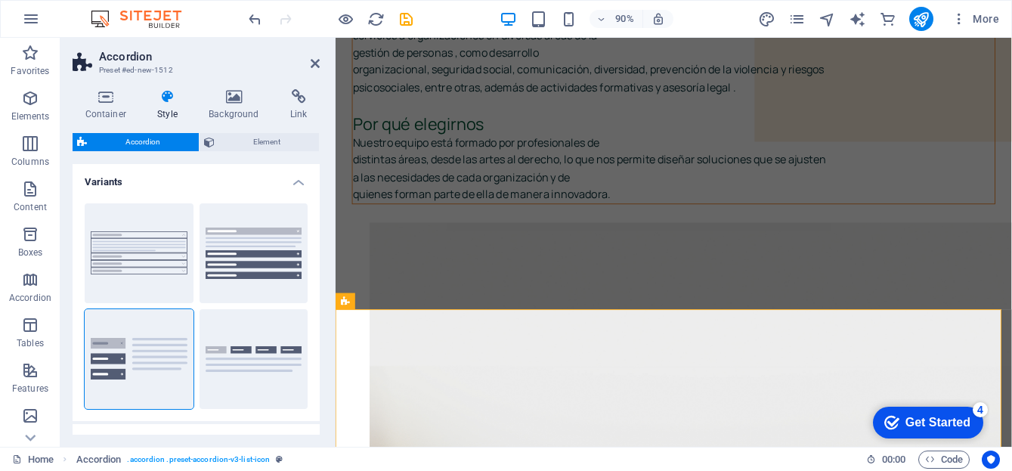
click at [291, 346] on div "Accordion Element Layout How this element expands within the layout (Flexbox). …" at bounding box center [196, 283] width 247 height 301
click at [312, 58] on icon at bounding box center [315, 63] width 9 height 12
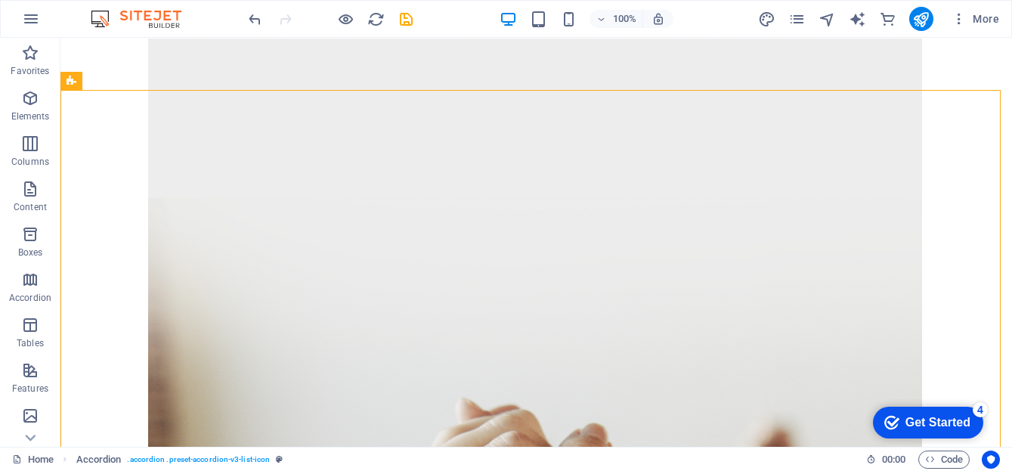
scroll to position [577, 0]
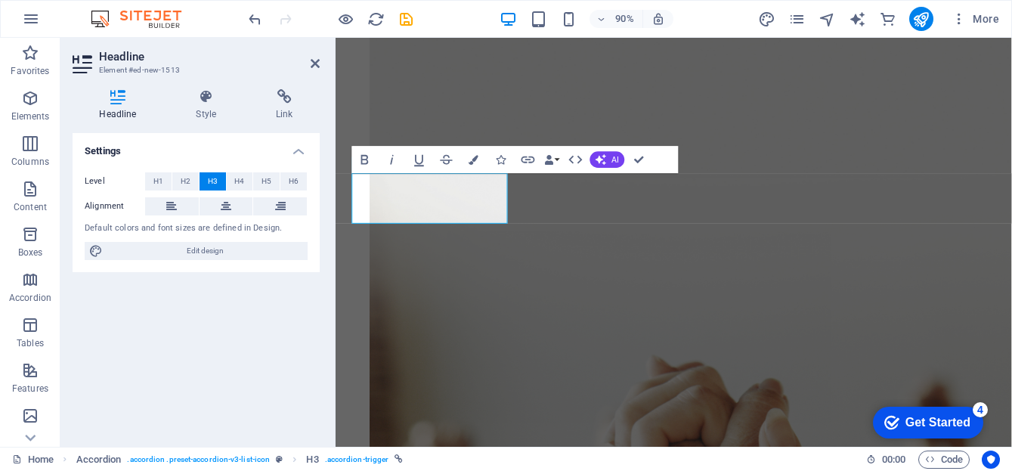
click at [250, 311] on div "Settings Level H1 H2 H3 H4 H5 H6 Alignment Default colors and font sizes are de…" at bounding box center [196, 283] width 247 height 301
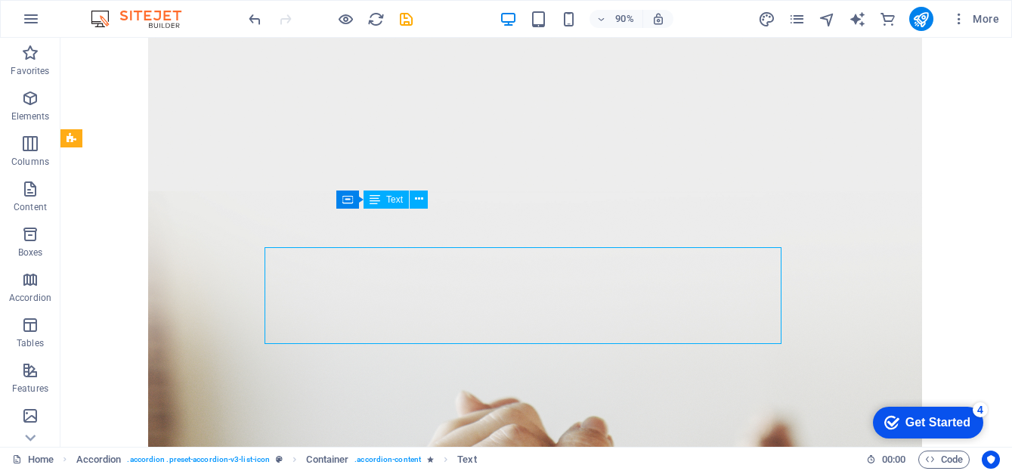
scroll to position [518, 0]
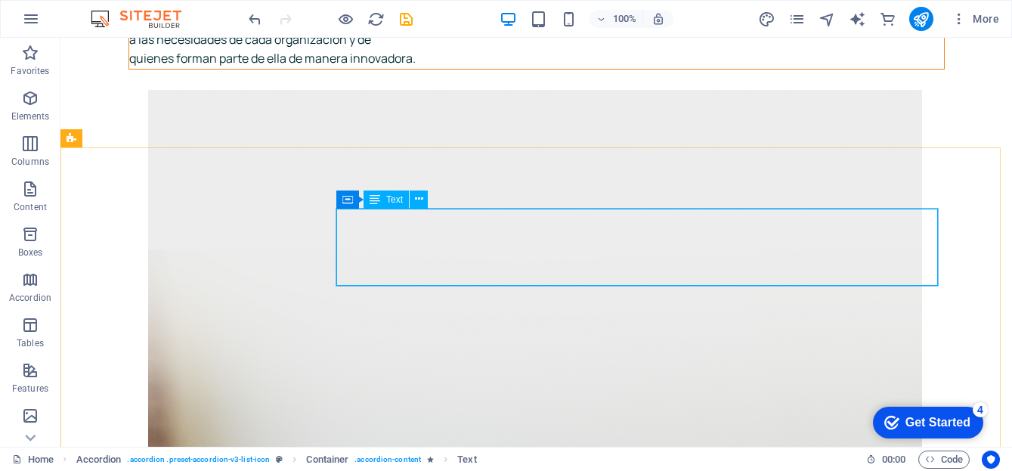
click at [394, 200] on span "Text" at bounding box center [394, 199] width 17 height 9
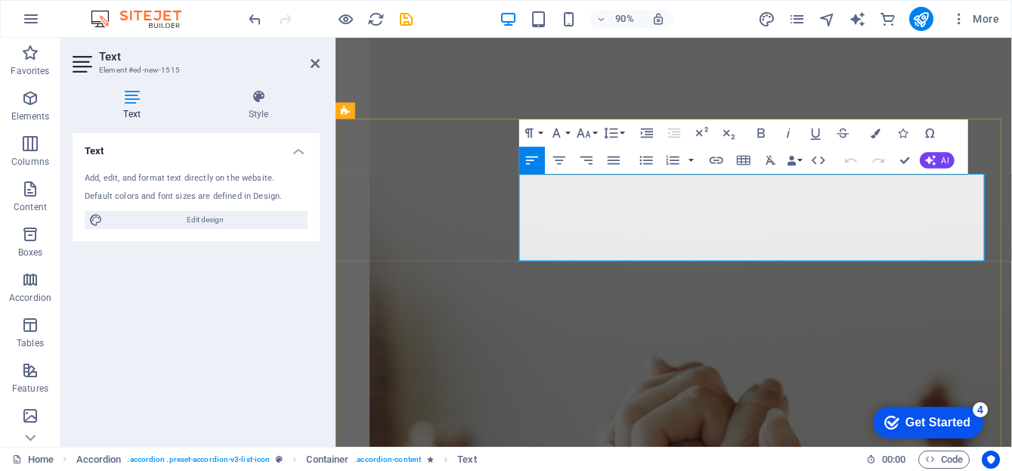
drag, startPoint x: 757, startPoint y: 277, endPoint x: 538, endPoint y: 196, distance: 233.8
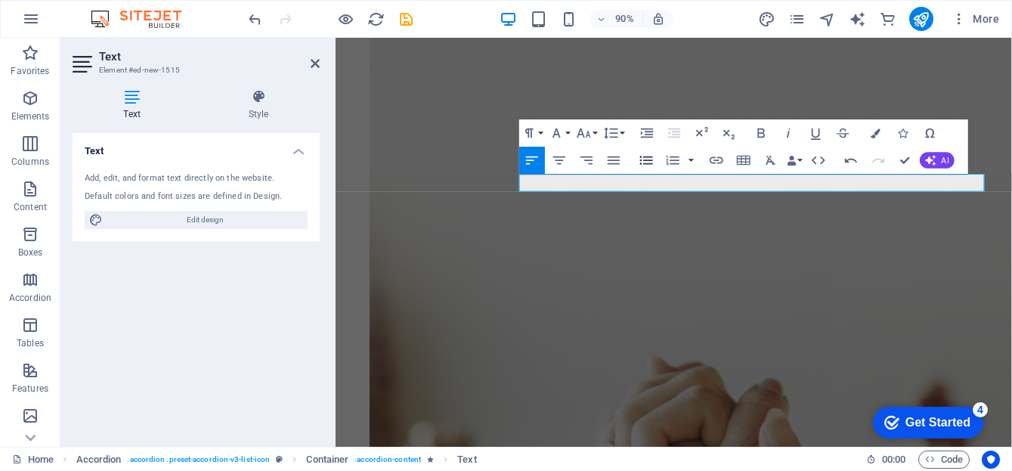
click at [647, 161] on icon "button" at bounding box center [646, 160] width 17 height 17
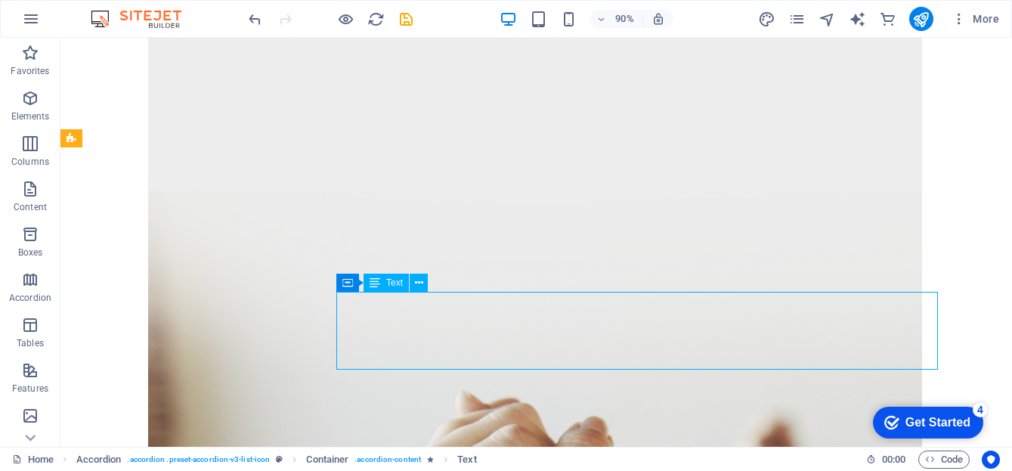
scroll to position [518, 0]
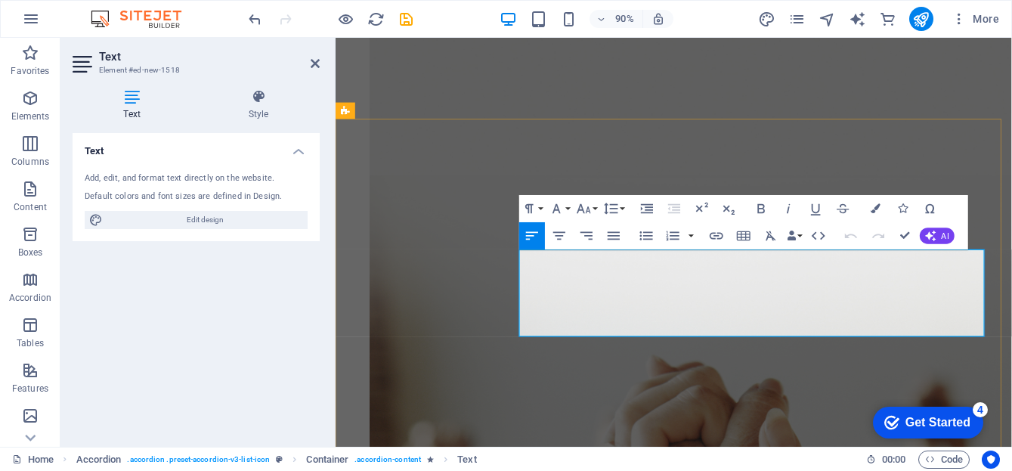
drag, startPoint x: 754, startPoint y: 356, endPoint x: 530, endPoint y: 286, distance: 234.2
click at [648, 237] on icon "button" at bounding box center [646, 235] width 17 height 17
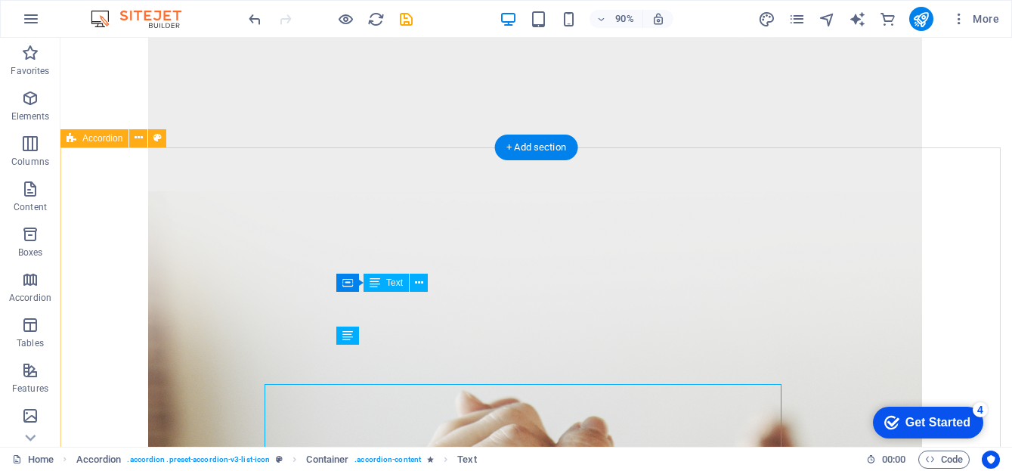
scroll to position [518, 0]
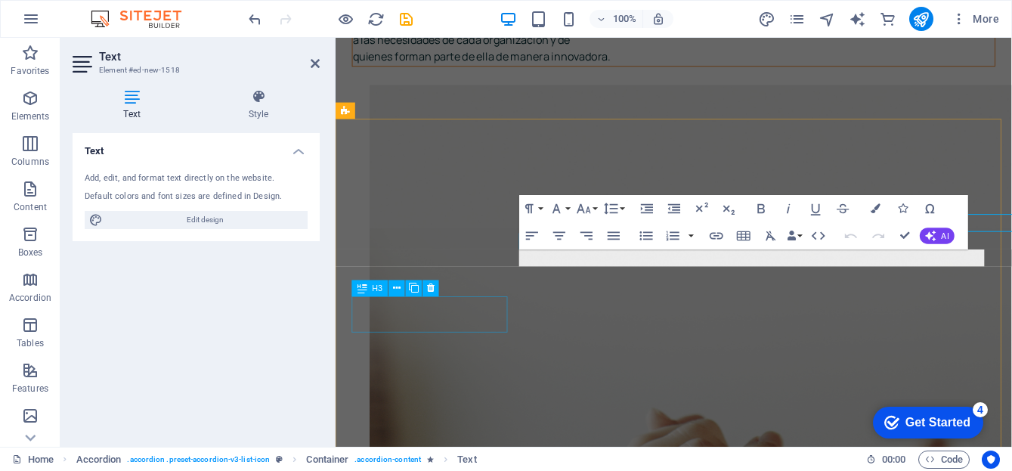
scroll to position [577, 0]
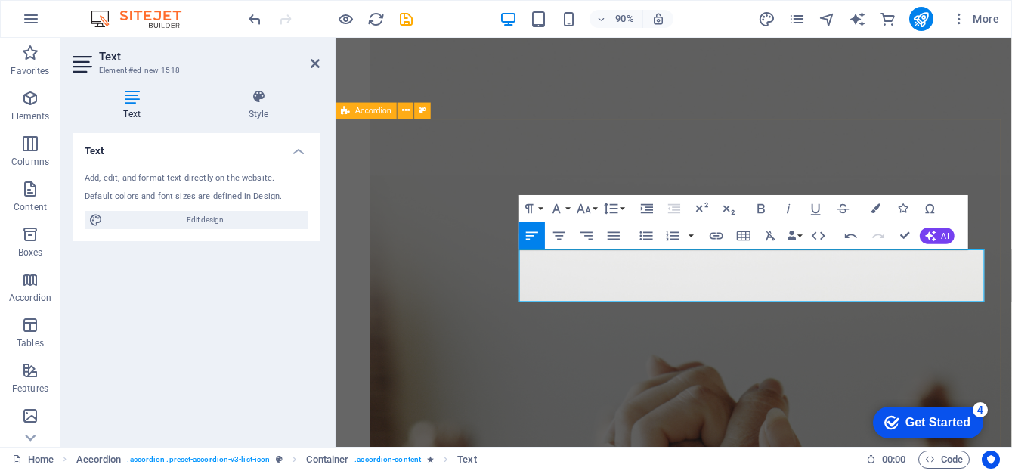
drag, startPoint x: 581, startPoint y: 322, endPoint x: 536, endPoint y: 286, distance: 57.5
click at [640, 233] on icon "button" at bounding box center [646, 235] width 13 height 9
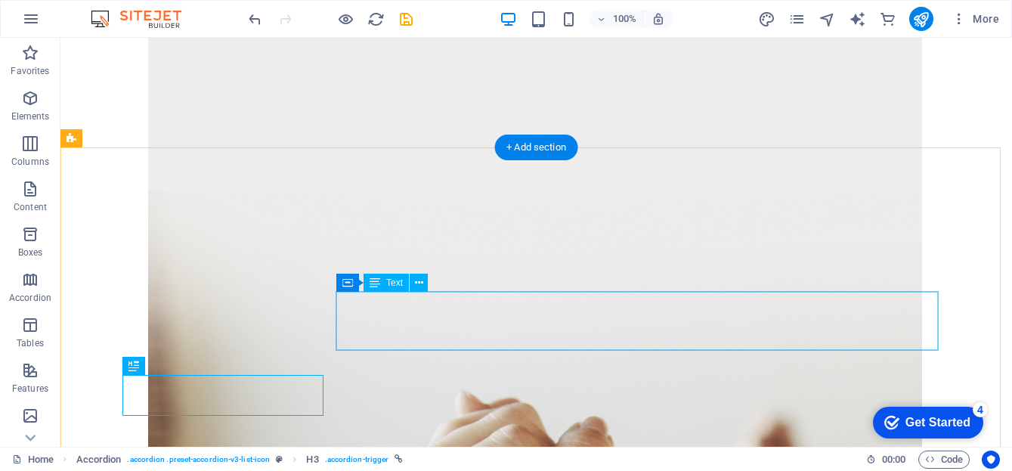
scroll to position [518, 0]
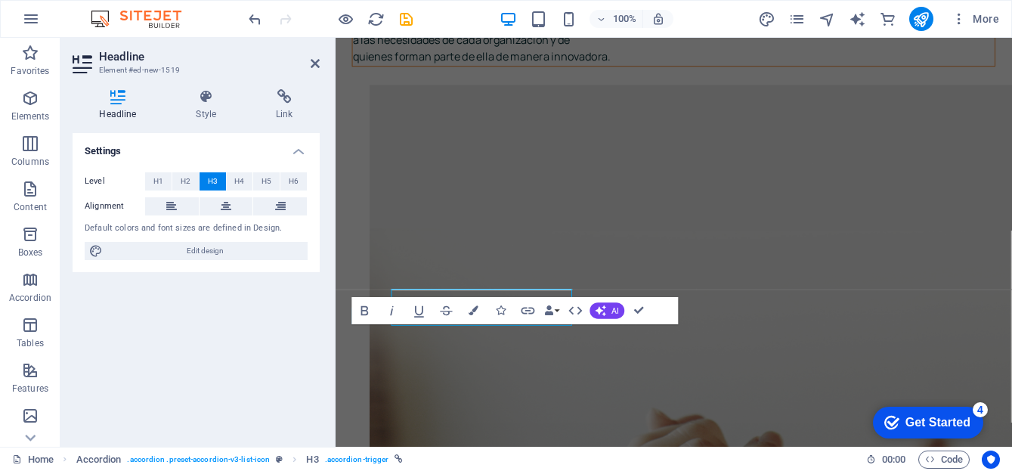
scroll to position [577, 0]
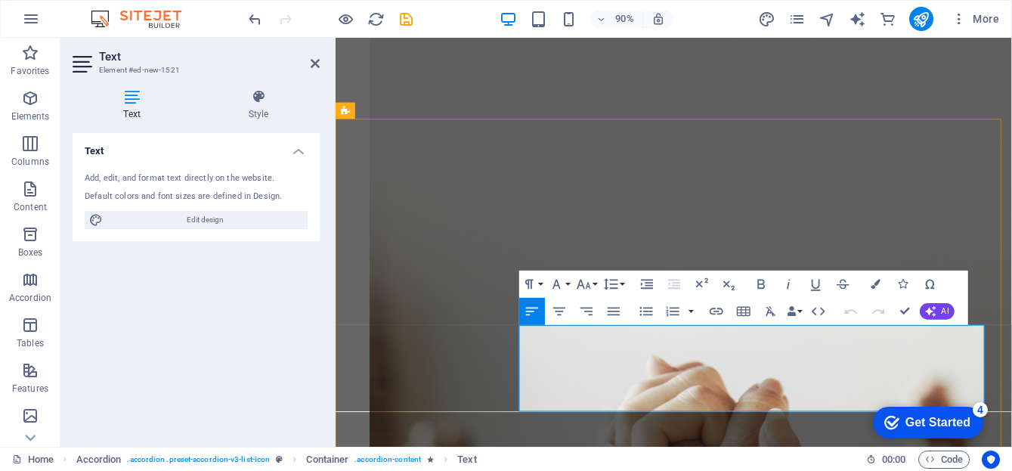
click at [647, 310] on icon "button" at bounding box center [646, 311] width 17 height 17
drag, startPoint x: 782, startPoint y: 441, endPoint x: 559, endPoint y: 371, distance: 233.7
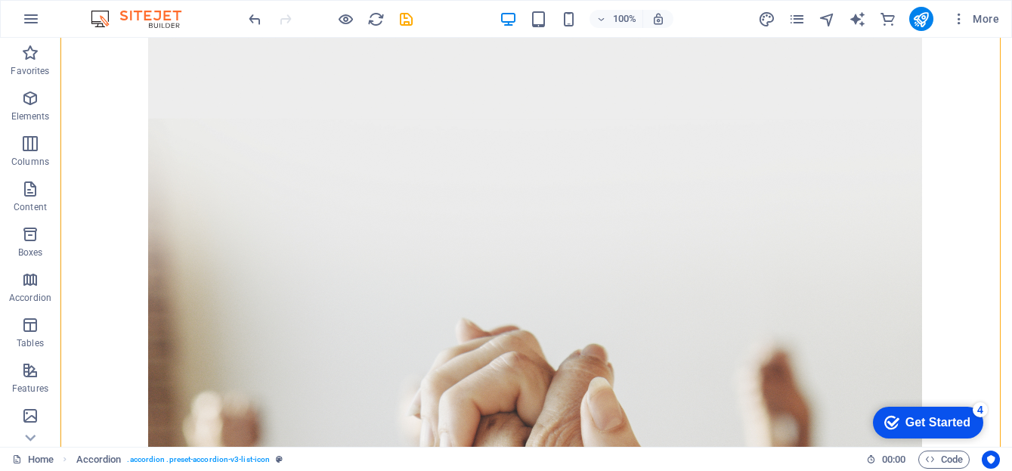
scroll to position [658, 0]
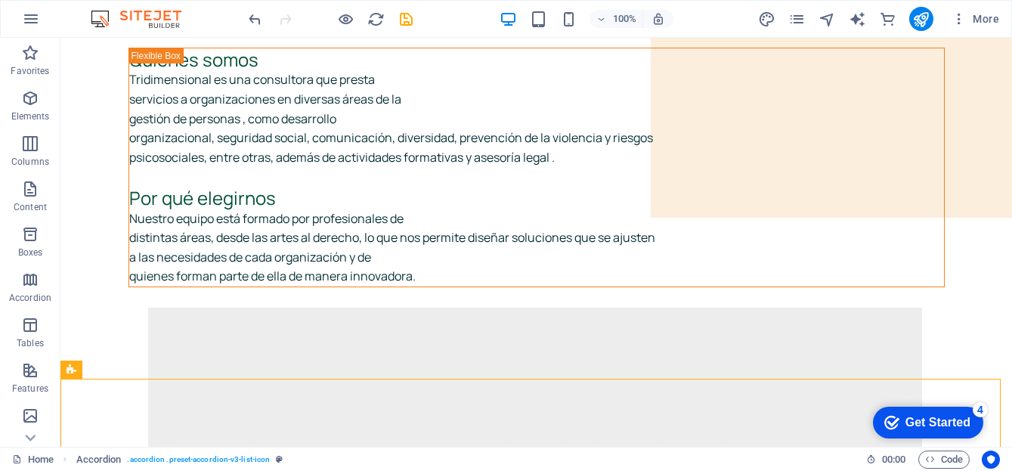
scroll to position [0, 0]
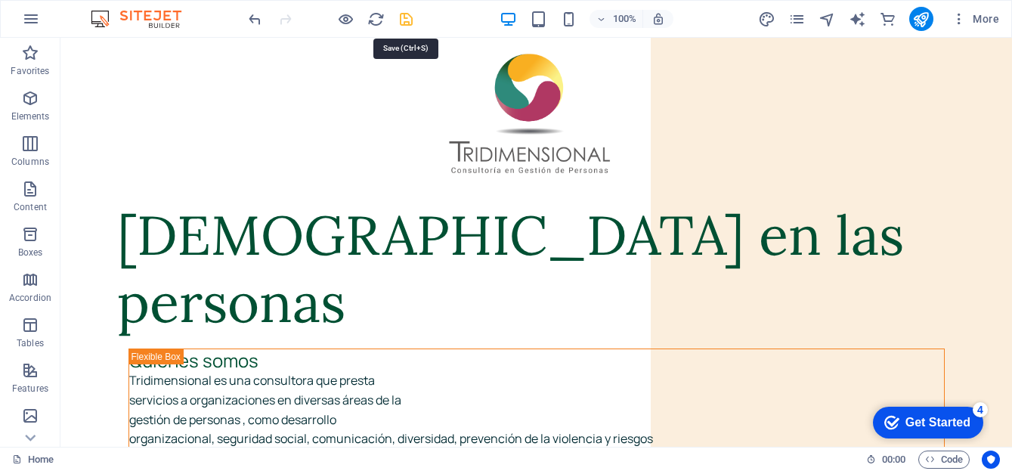
click at [0, 0] on icon "save" at bounding box center [0, 0] width 0 height 0
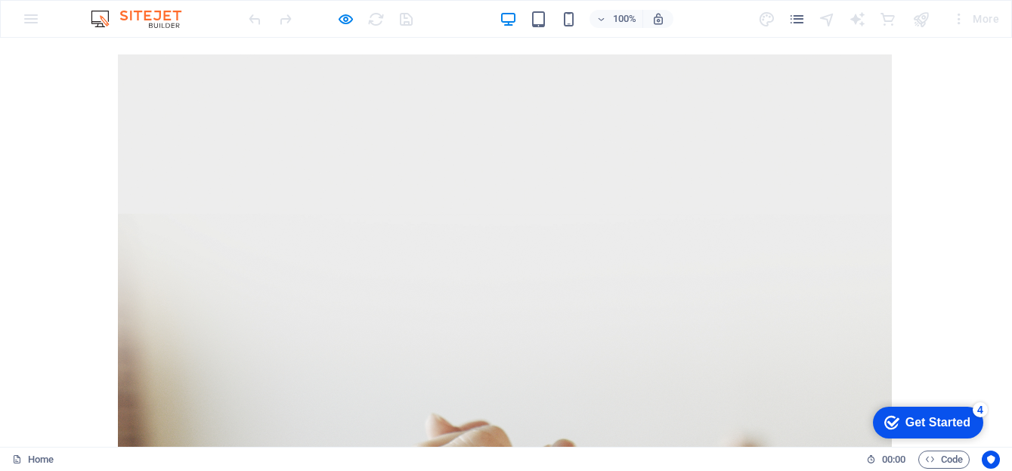
scroll to position [574, 0]
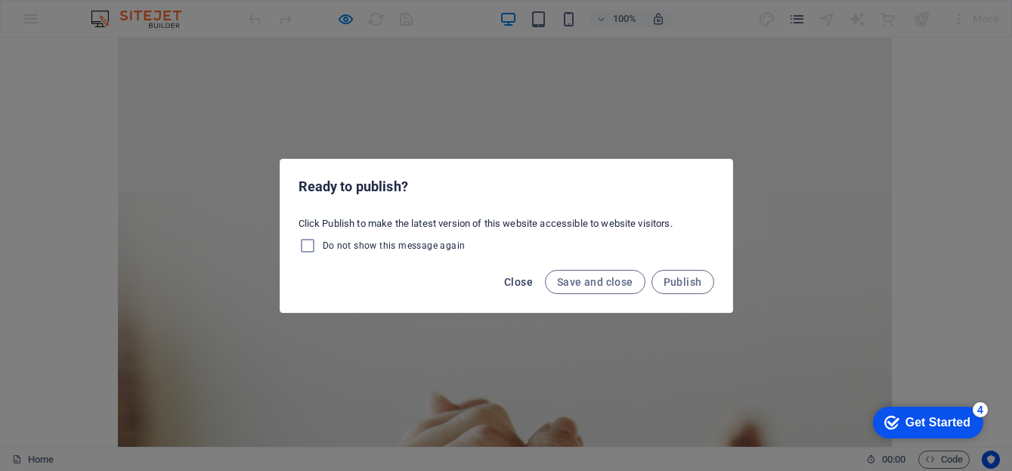
click at [522, 286] on span "Close" at bounding box center [518, 282] width 29 height 12
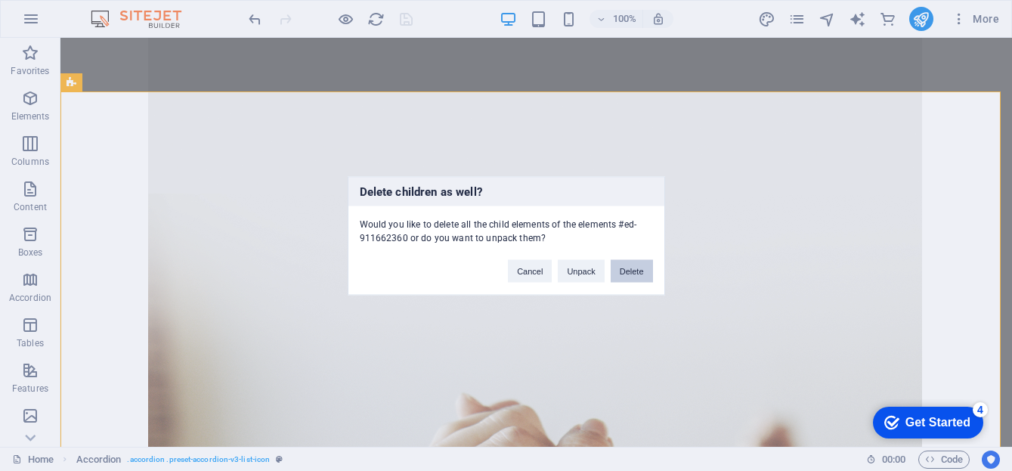
click at [629, 271] on button "Delete" at bounding box center [632, 270] width 42 height 23
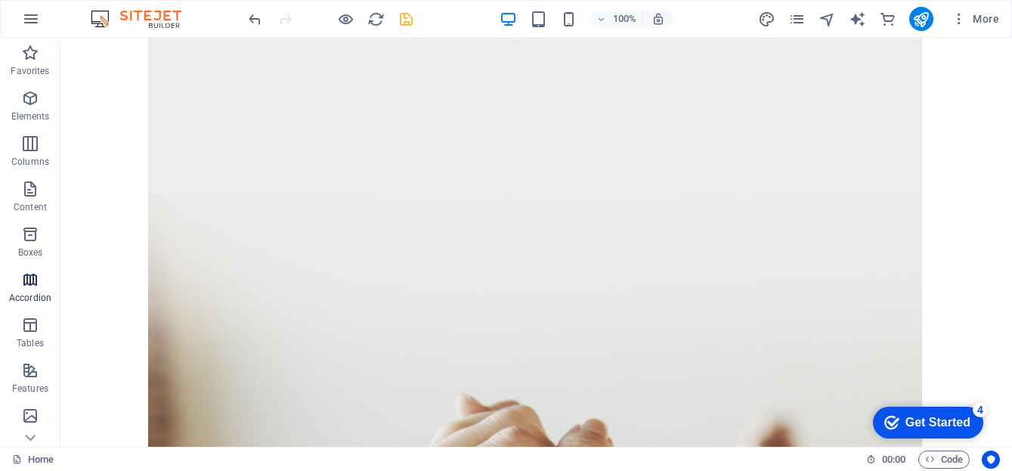
click at [17, 297] on p "Accordion" at bounding box center [30, 298] width 42 height 12
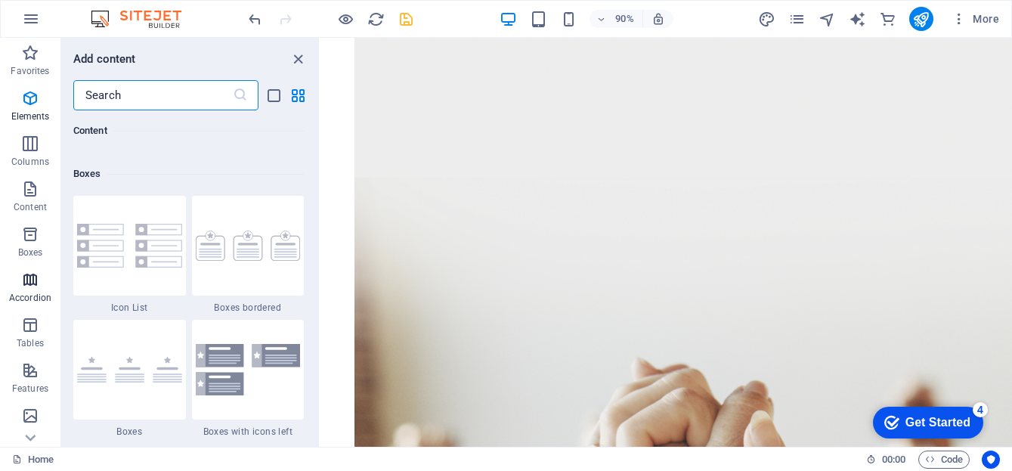
scroll to position [4825, 0]
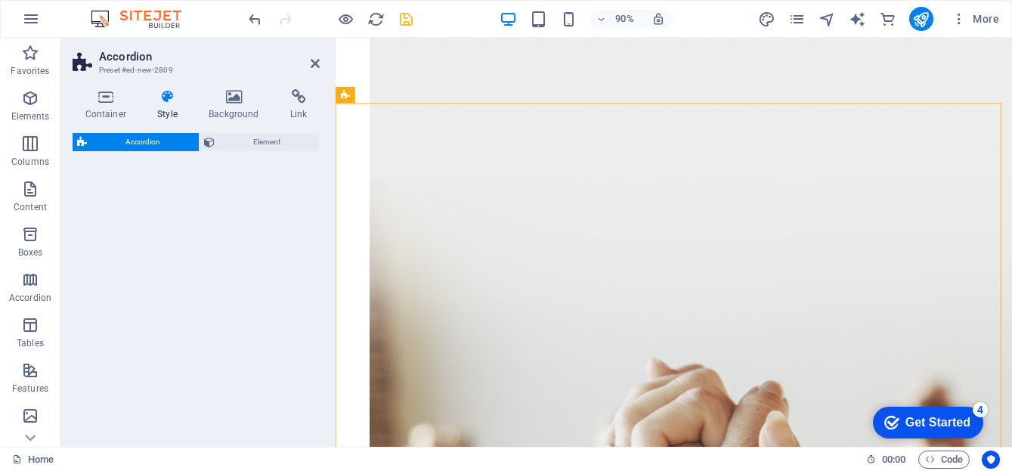
select select "rem"
select select "preset-accordion-v3-border"
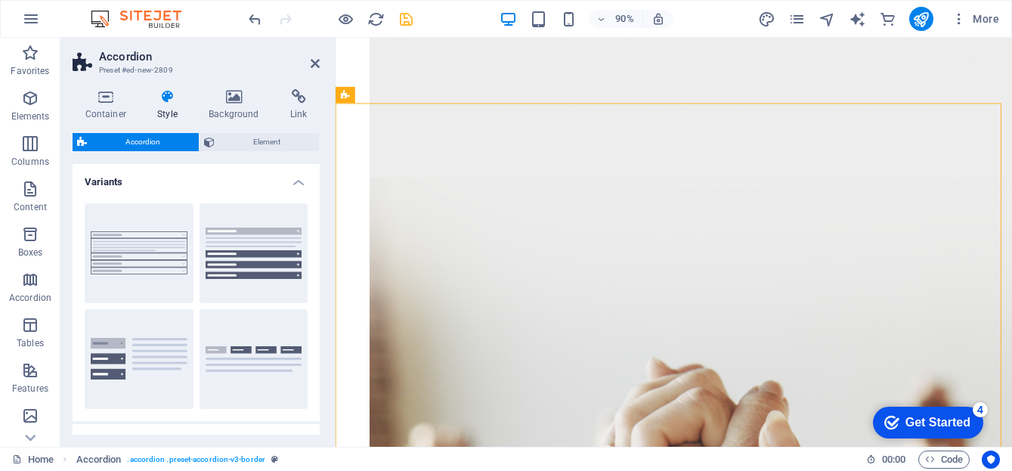
scroll to position [594, 0]
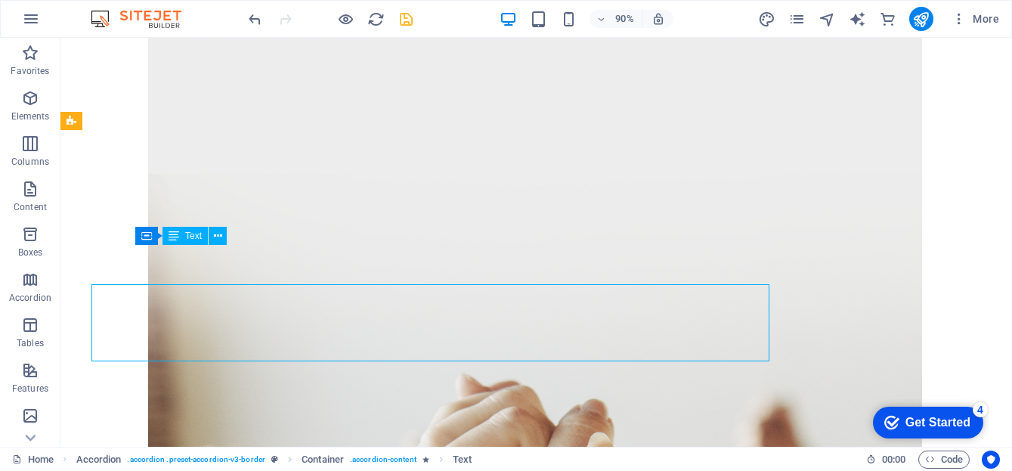
scroll to position [536, 0]
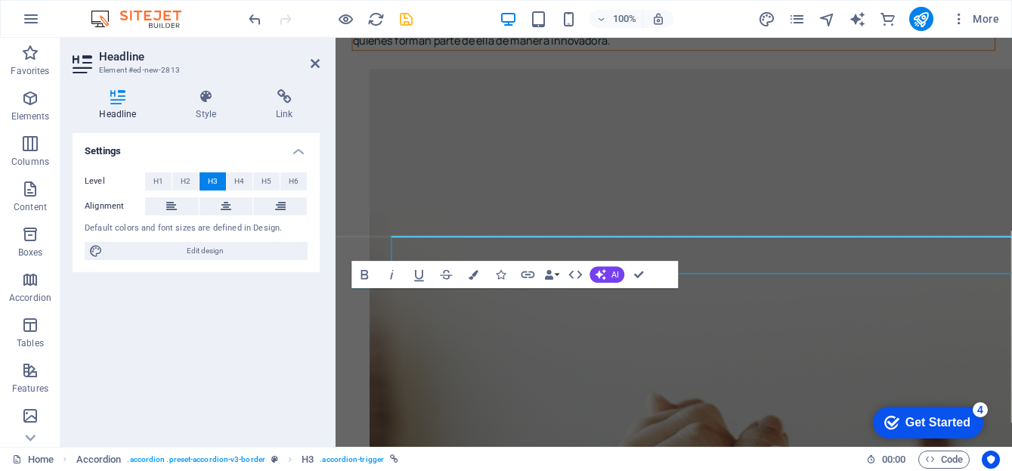
click at [166, 339] on div "Headline Element #ed-new-2813 Headline Style Link Settings Level H1 H2 H3 H4 H5…" at bounding box center [535, 242] width 951 height 409
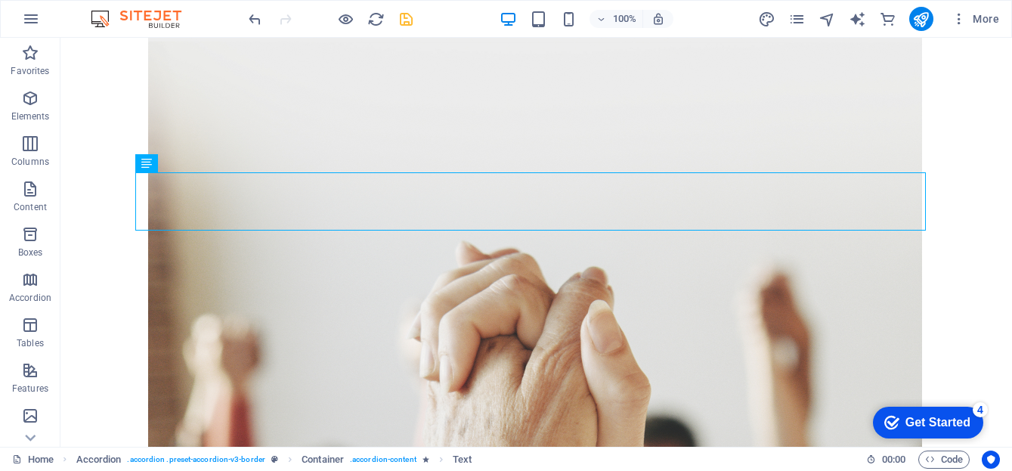
scroll to position [747, 0]
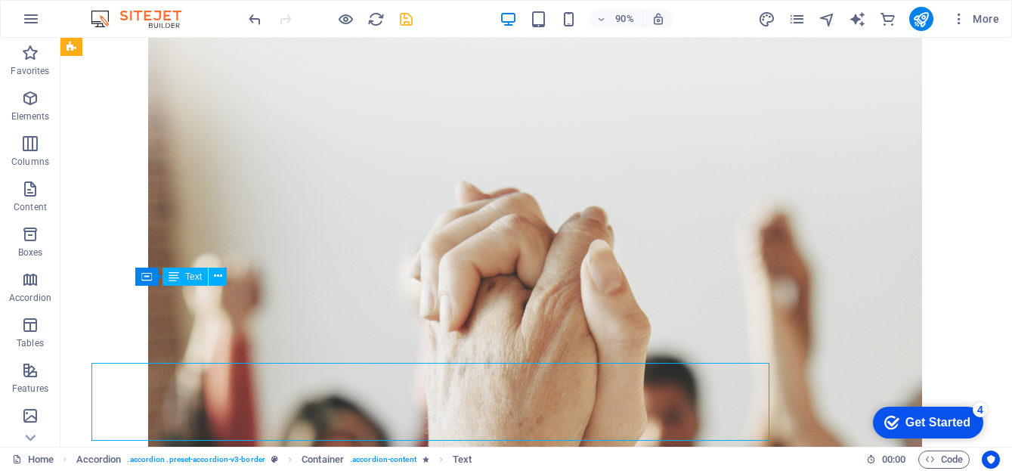
scroll to position [747, 0]
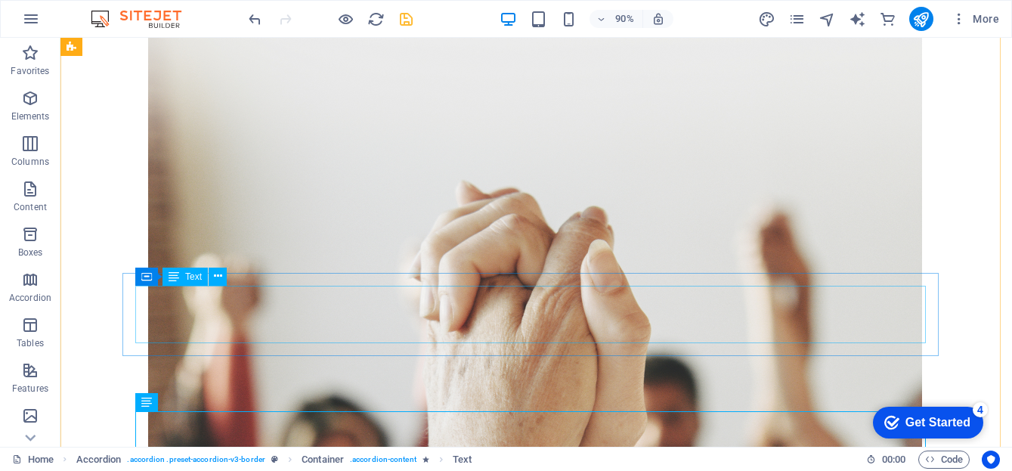
scroll to position [747, 0]
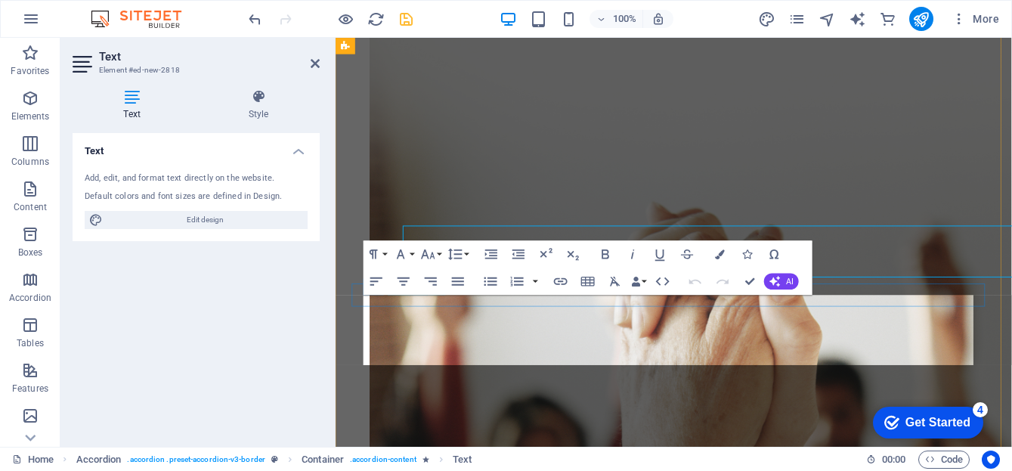
scroll to position [787, 0]
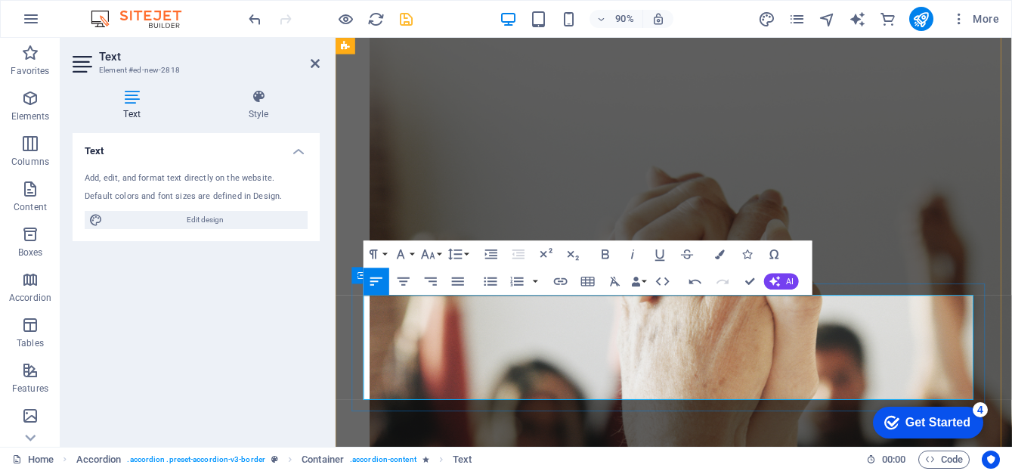
drag, startPoint x: 536, startPoint y: 431, endPoint x: 363, endPoint y: 339, distance: 196.4
click at [490, 280] on icon "button" at bounding box center [490, 282] width 17 height 17
click at [221, 352] on div "Text Add, edit, and format text directly on the website. Default colors and fon…" at bounding box center [196, 283] width 247 height 301
click at [290, 329] on div "Text Add, edit, and format text directly on the website. Default colors and fon…" at bounding box center [196, 283] width 247 height 301
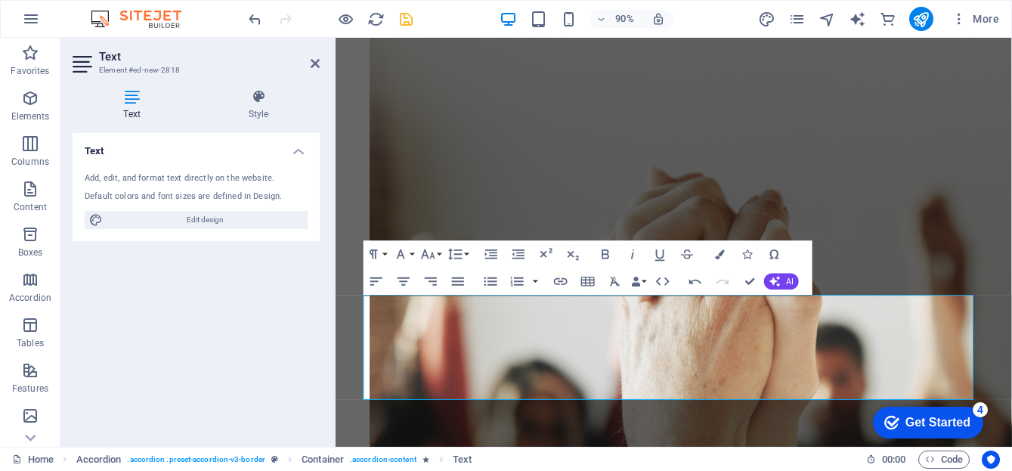
click at [229, 369] on div "Text Add, edit, and format text directly on the website. Default colors and fon…" at bounding box center [196, 283] width 247 height 301
click at [312, 67] on icon at bounding box center [315, 63] width 9 height 12
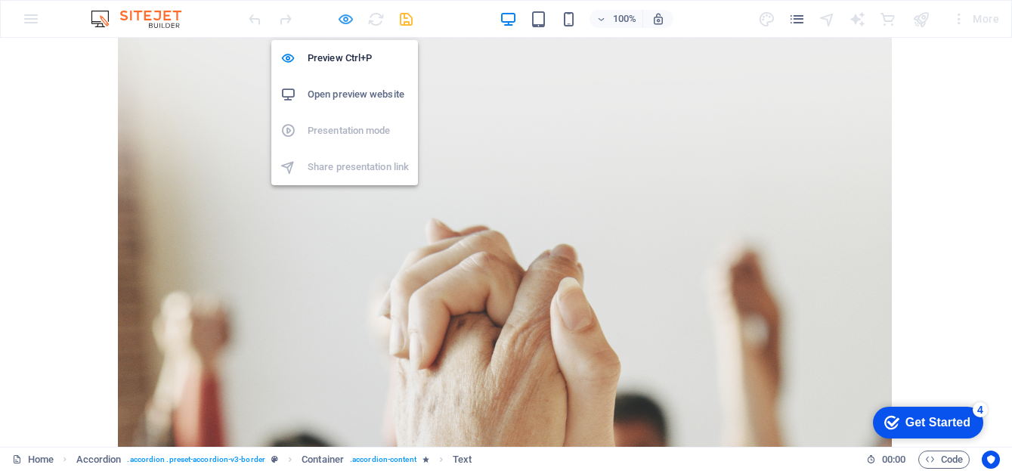
scroll to position [746, 0]
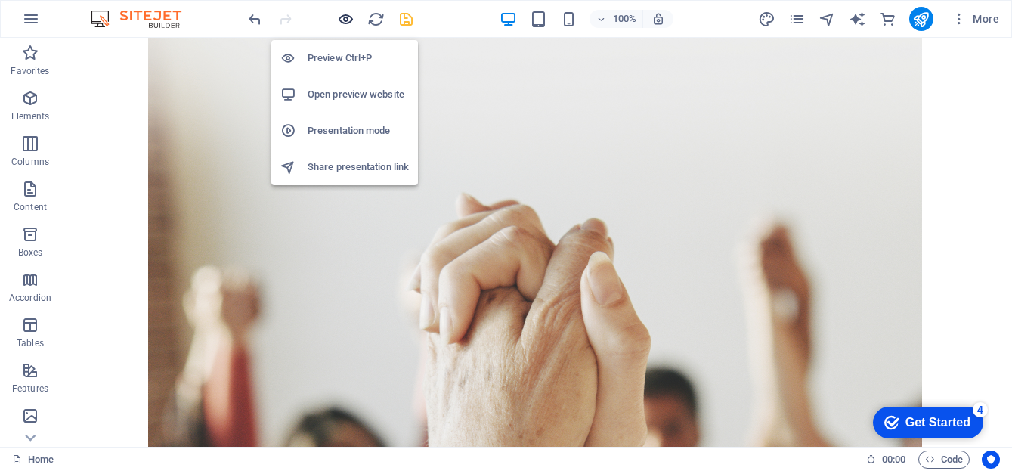
scroll to position [942, 0]
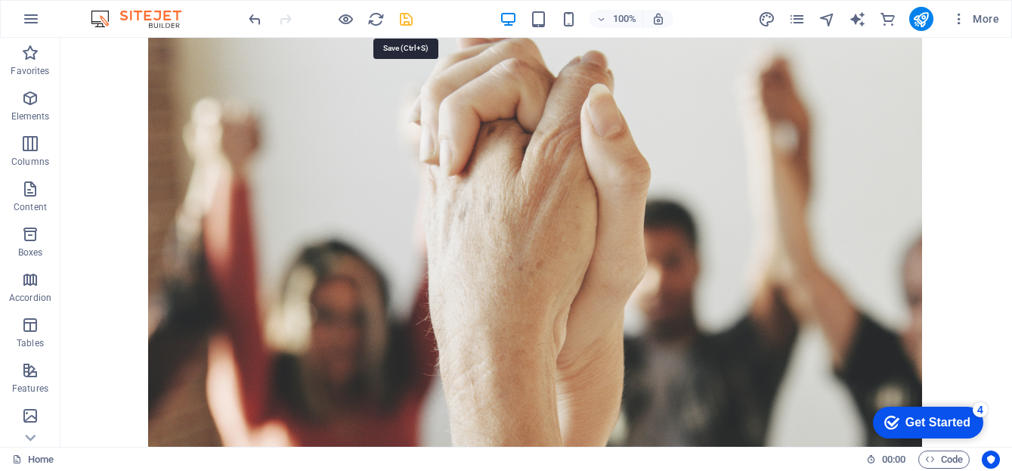
click at [408, 20] on icon "save" at bounding box center [405, 19] width 17 height 17
